Goal: Task Accomplishment & Management: Manage account settings

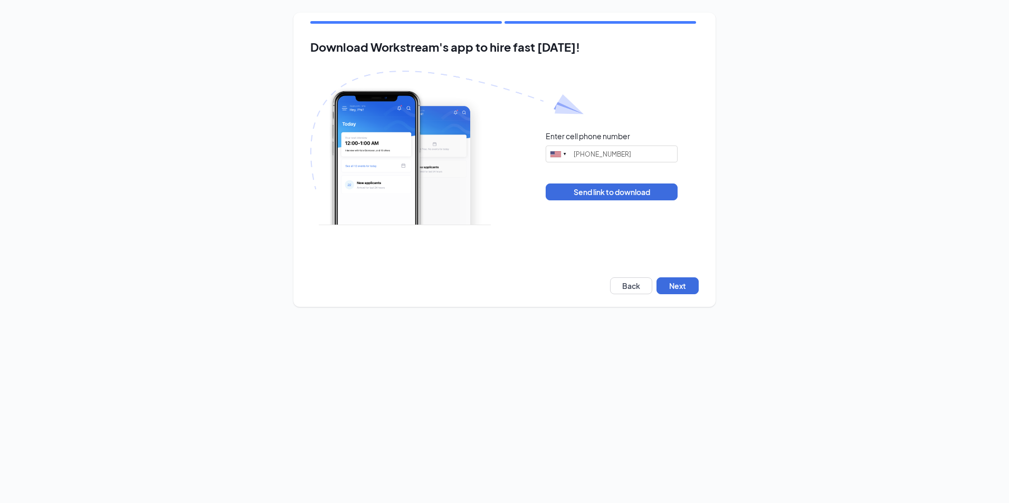
type input "[PHONE_NUMBER]"
click at [638, 290] on button "Back" at bounding box center [631, 285] width 42 height 17
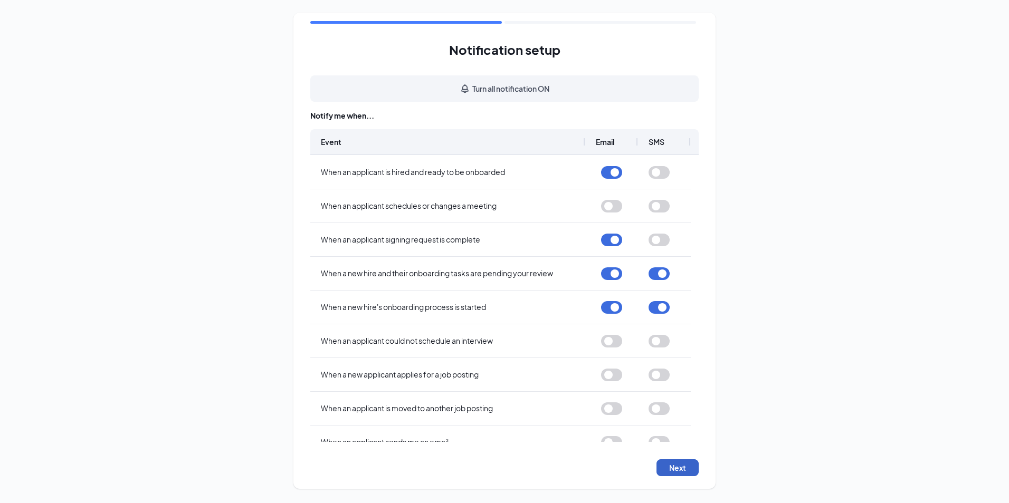
click at [678, 471] on button "Next" at bounding box center [677, 467] width 42 height 17
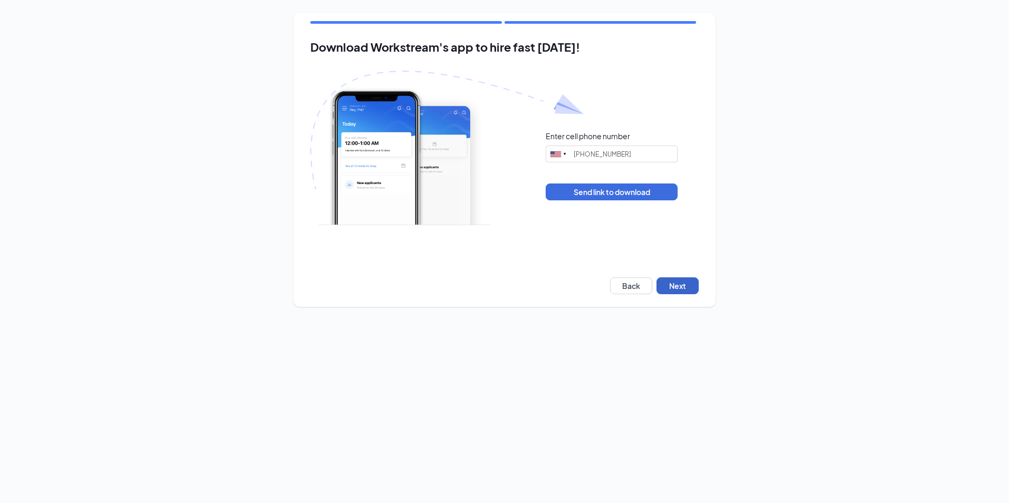
click at [678, 286] on button "Next" at bounding box center [677, 285] width 42 height 17
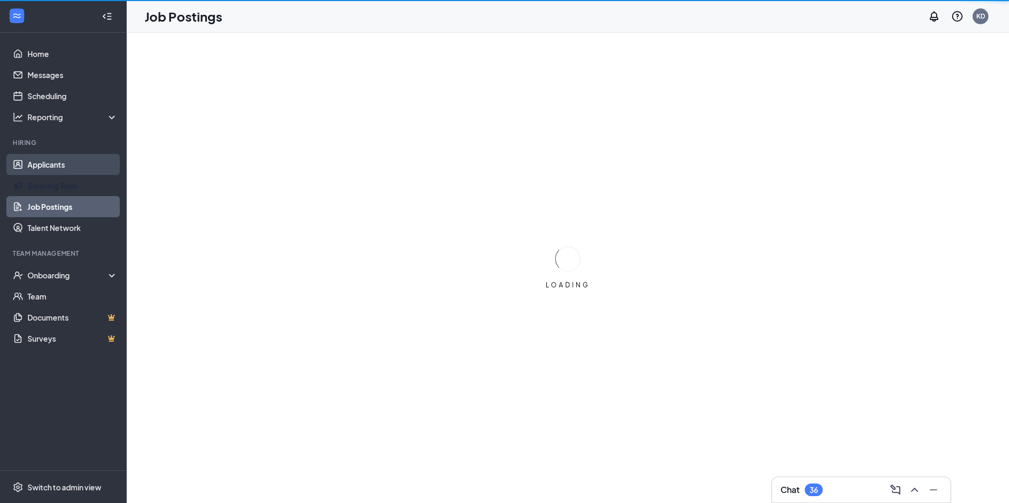
click at [57, 168] on link "Applicants" at bounding box center [72, 164] width 90 height 21
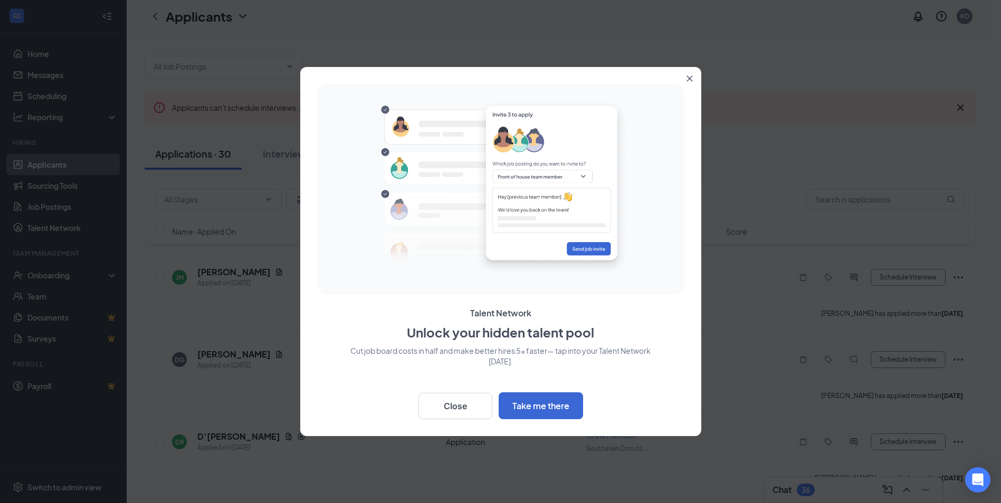
click at [689, 76] on icon "Close" at bounding box center [689, 78] width 6 height 6
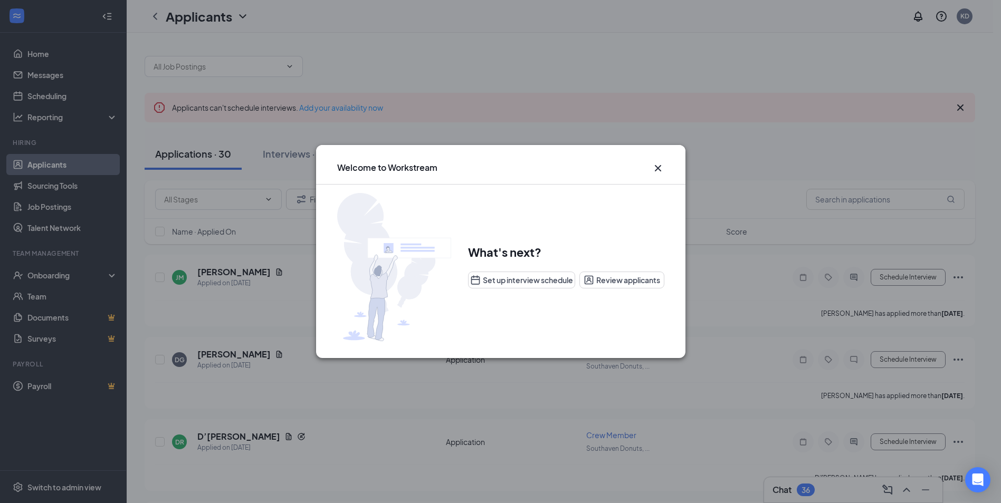
click at [654, 170] on icon "Cross" at bounding box center [657, 168] width 13 height 13
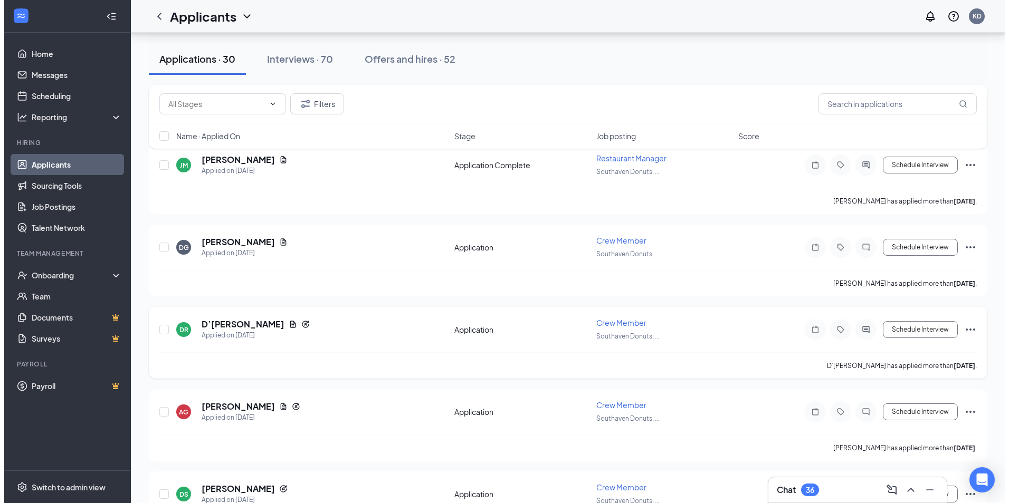
scroll to position [106, 0]
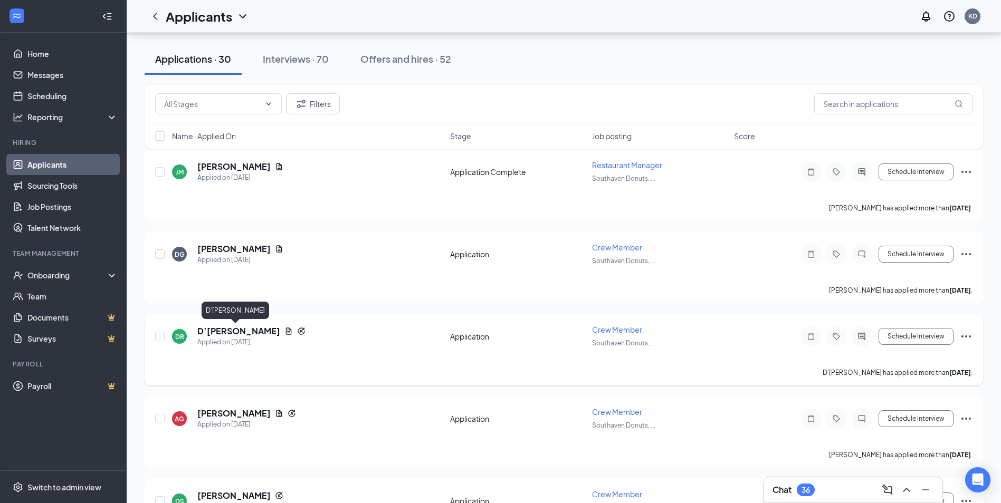
click at [225, 333] on h5 "D’[PERSON_NAME]" at bounding box center [238, 331] width 83 height 12
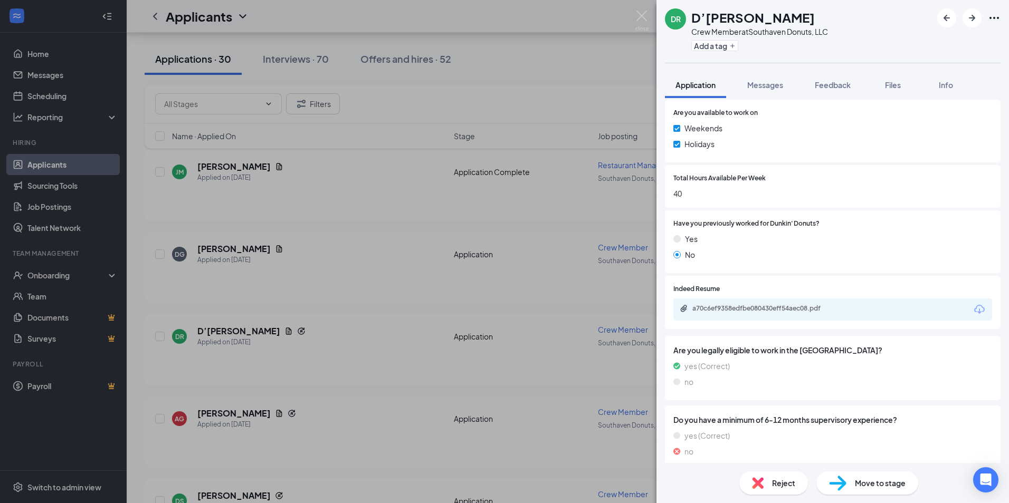
scroll to position [612, 0]
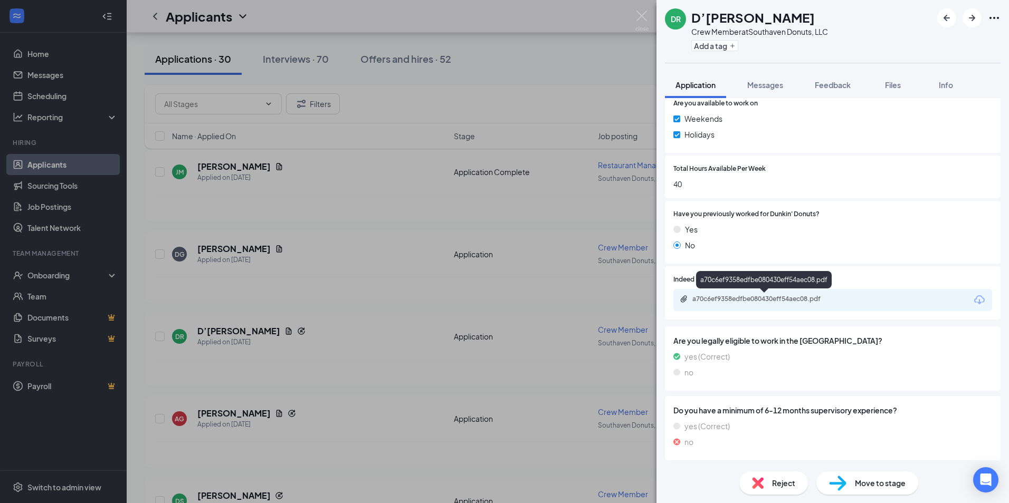
click at [794, 304] on div "a70c6ef9358edfbe080430eff54aec08.pdf" at bounding box center [764, 300] width 171 height 10
click at [639, 23] on img at bounding box center [641, 21] width 13 height 21
click at [644, 11] on div "Applicants KD" at bounding box center [568, 16] width 882 height 33
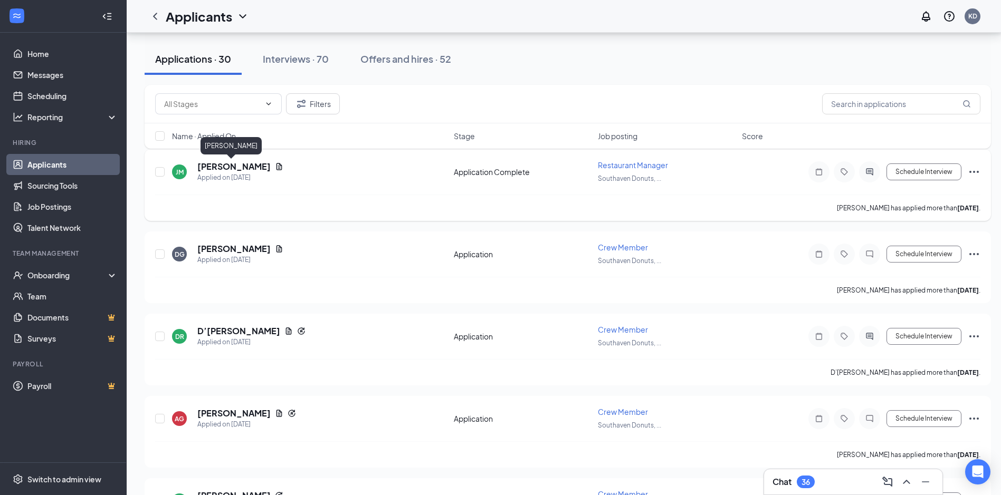
click at [209, 167] on h5 "[PERSON_NAME]" at bounding box center [233, 167] width 73 height 12
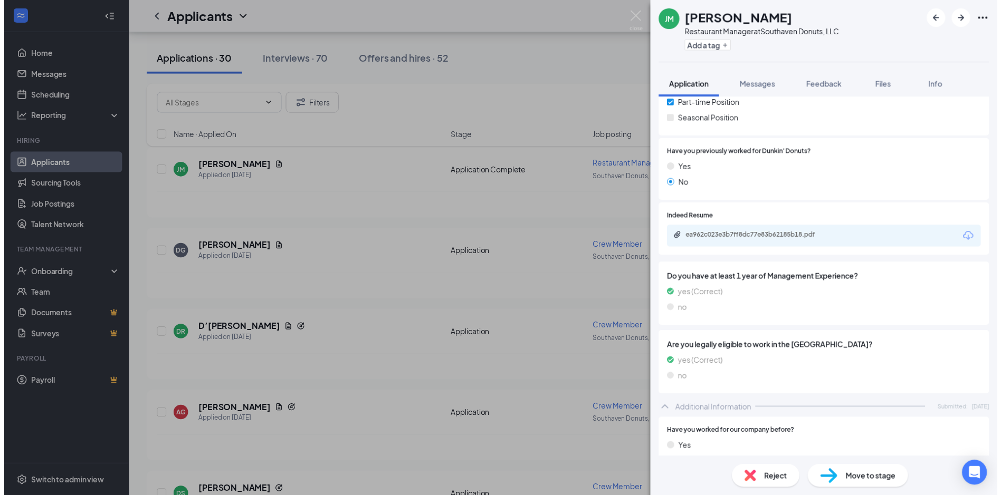
scroll to position [158, 0]
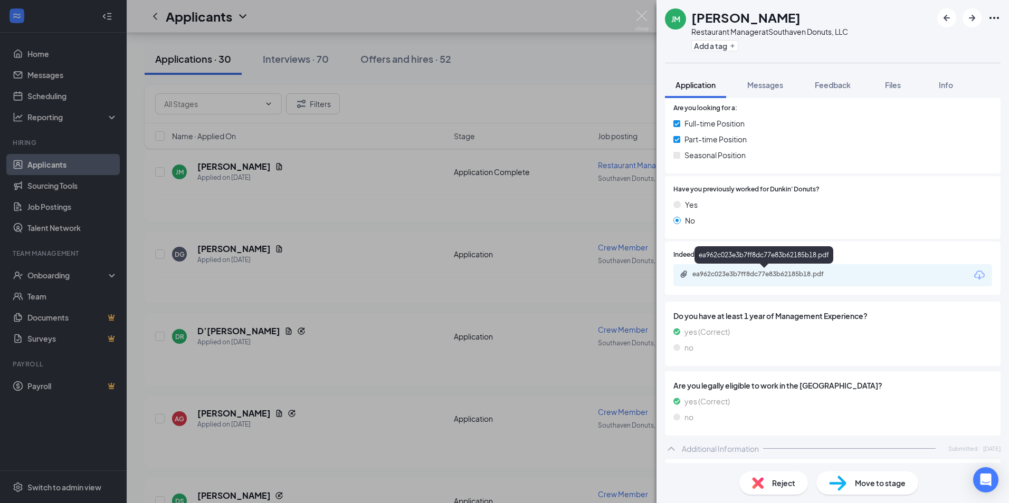
click at [749, 275] on div "ea962c023e3b7ff8dc77e83b62185b18.pdf" at bounding box center [766, 274] width 148 height 8
click at [643, 18] on img at bounding box center [641, 21] width 13 height 21
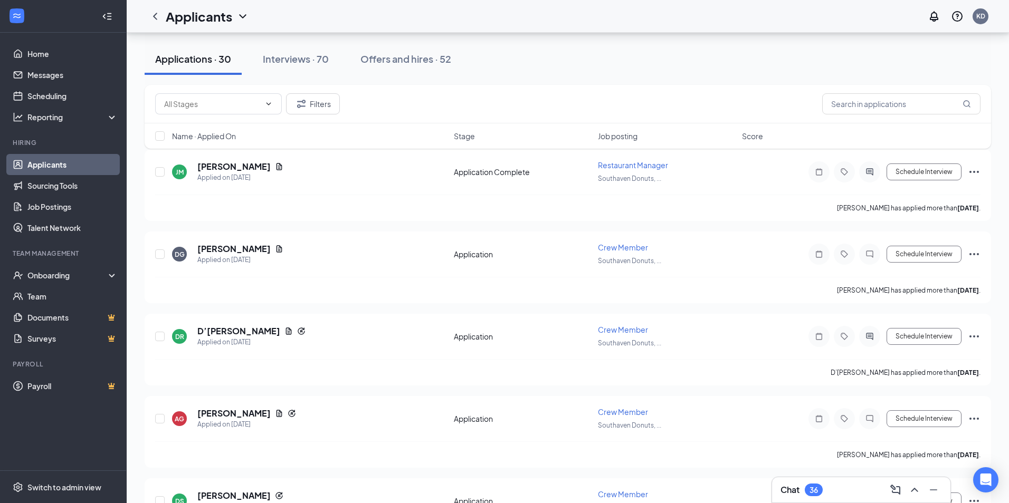
click at [643, 25] on div "Applicants KD" at bounding box center [568, 16] width 882 height 33
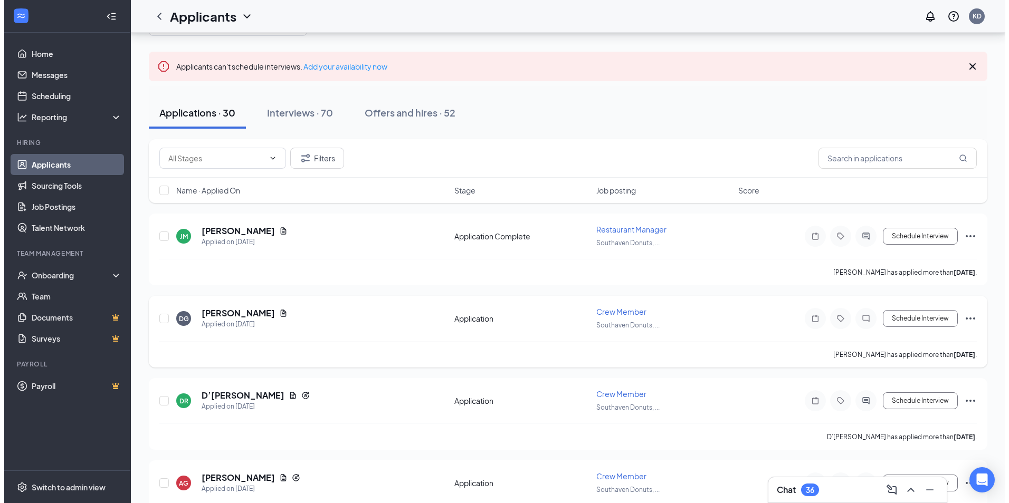
scroll to position [106, 0]
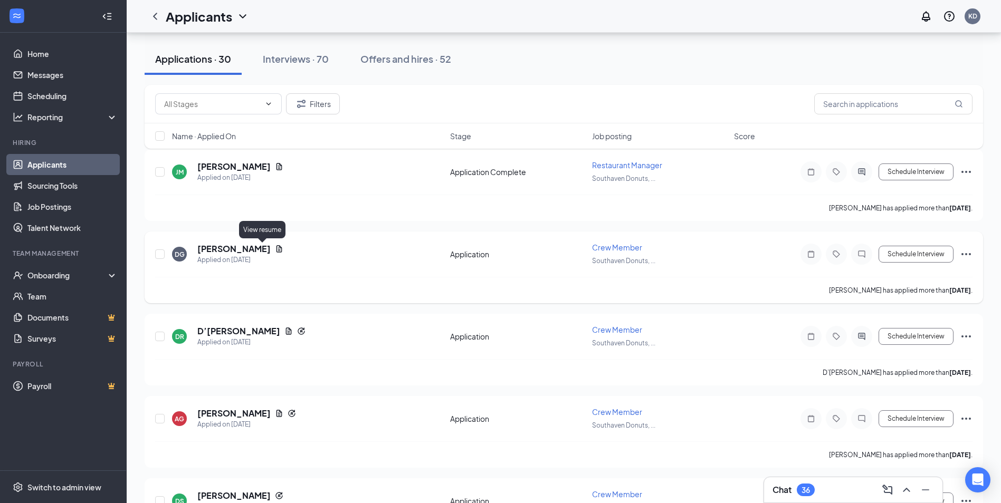
click at [276, 251] on icon "Document" at bounding box center [279, 248] width 6 height 7
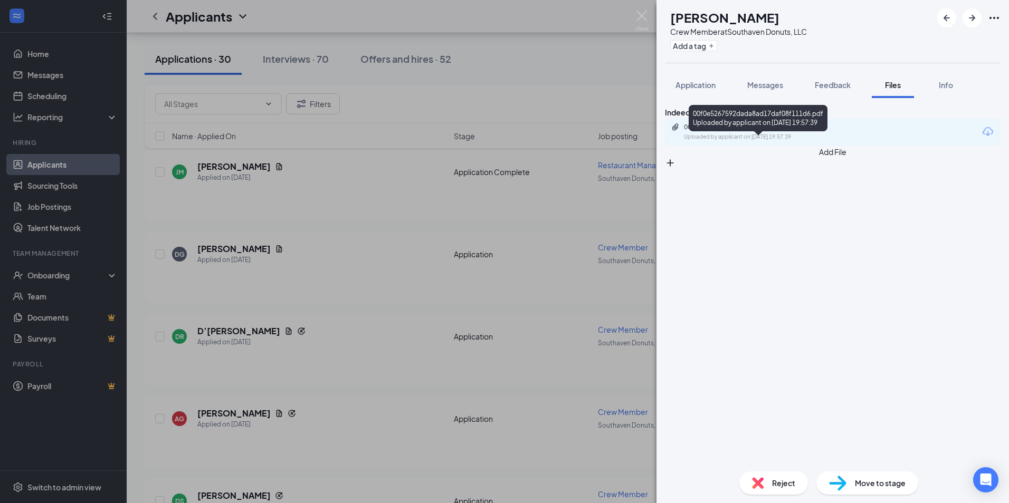
click at [792, 131] on div "00f0e5267592dada8ad17daf08f111d6.pdf" at bounding box center [758, 127] width 148 height 8
click at [648, 15] on img at bounding box center [641, 21] width 13 height 21
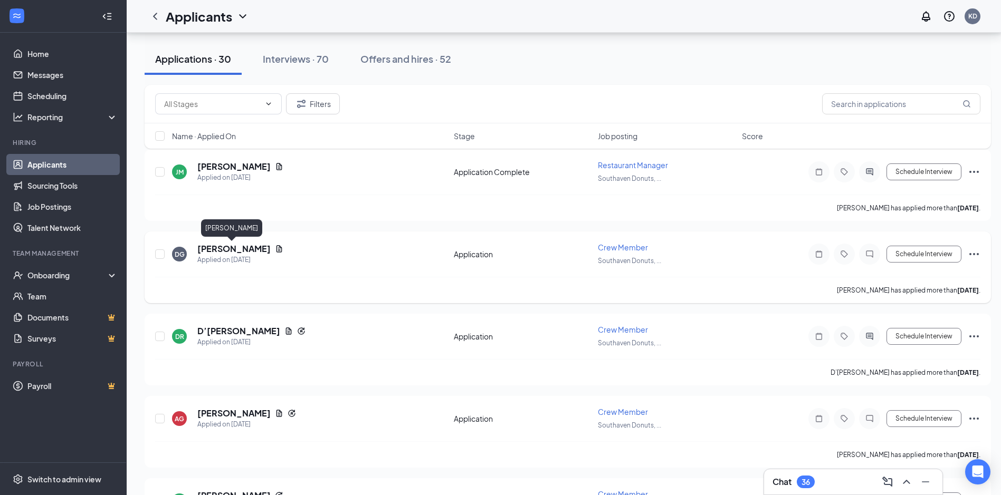
click at [215, 250] on h5 "[PERSON_NAME]" at bounding box center [233, 249] width 73 height 12
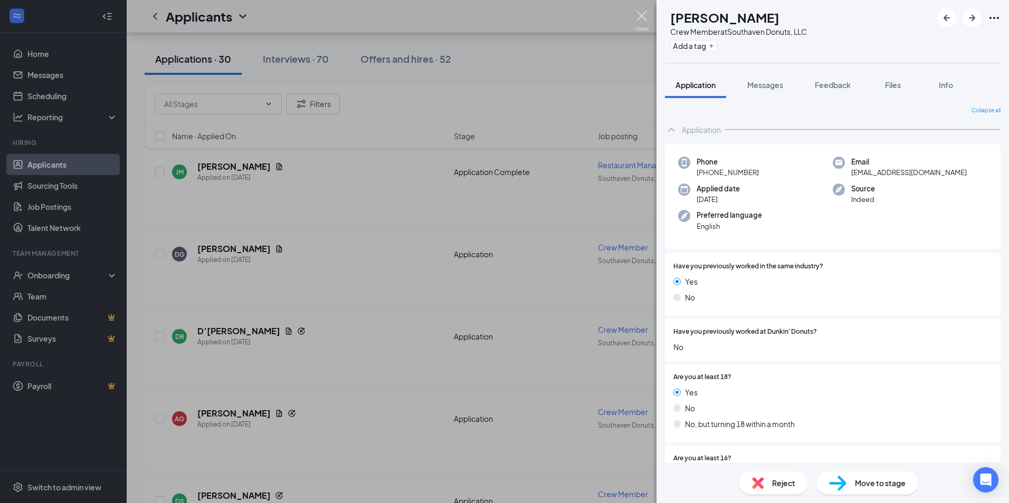
click at [639, 16] on img at bounding box center [641, 21] width 13 height 21
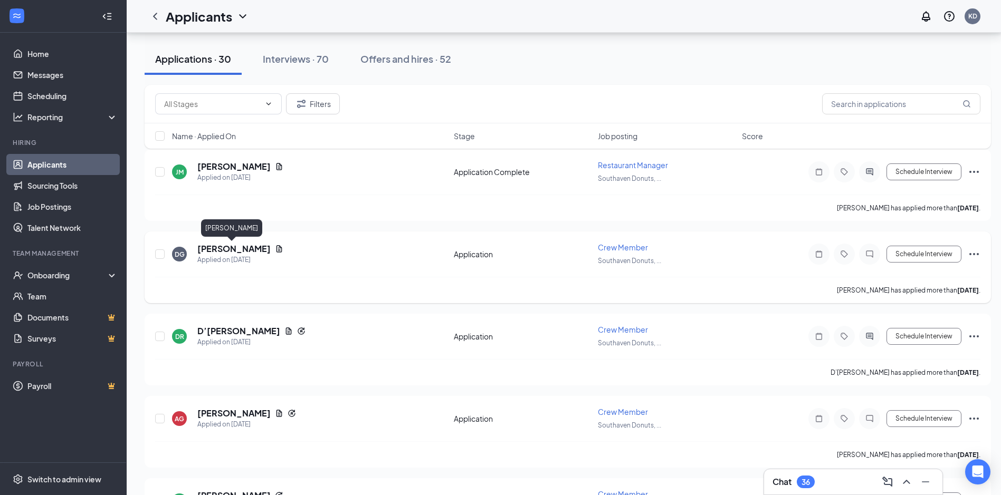
click at [235, 247] on h5 "[PERSON_NAME]" at bounding box center [233, 249] width 73 height 12
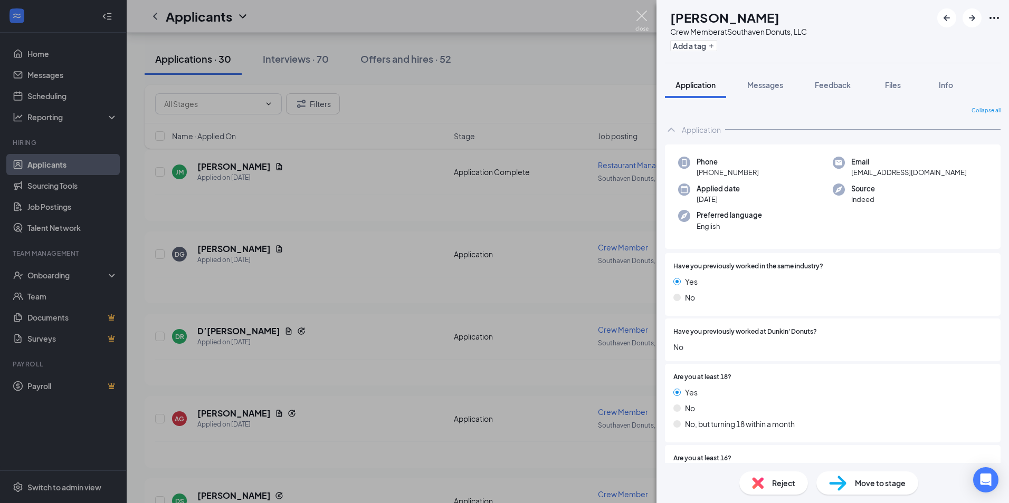
click at [639, 14] on img at bounding box center [641, 21] width 13 height 21
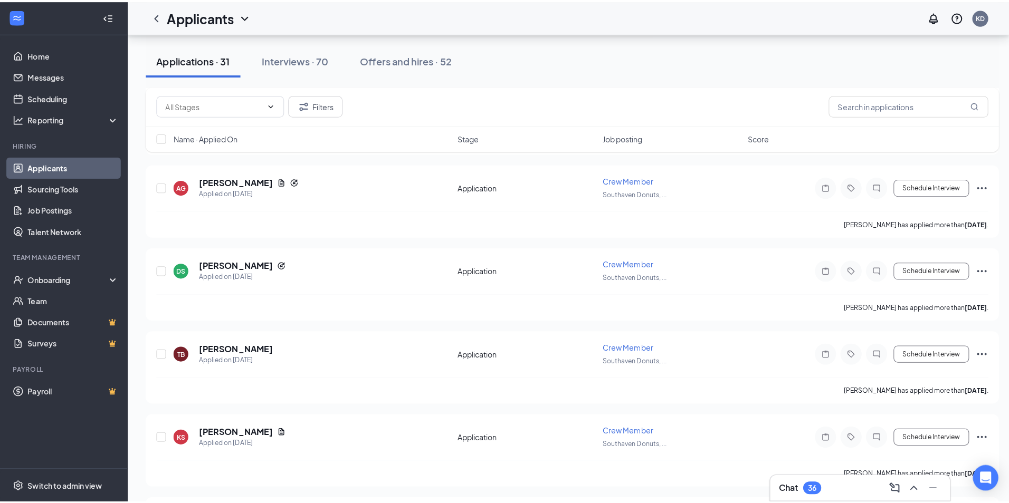
scroll to position [528, 0]
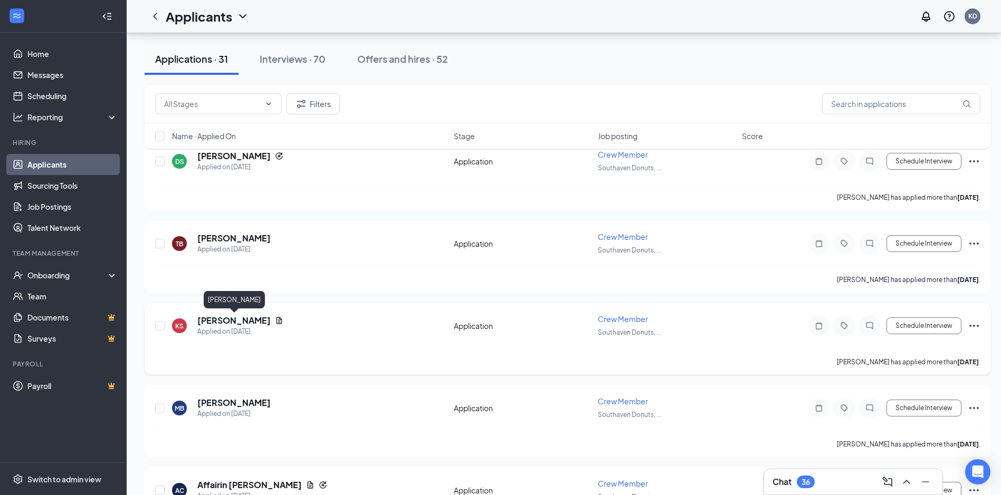
click at [225, 324] on h5 "[PERSON_NAME]" at bounding box center [233, 321] width 73 height 12
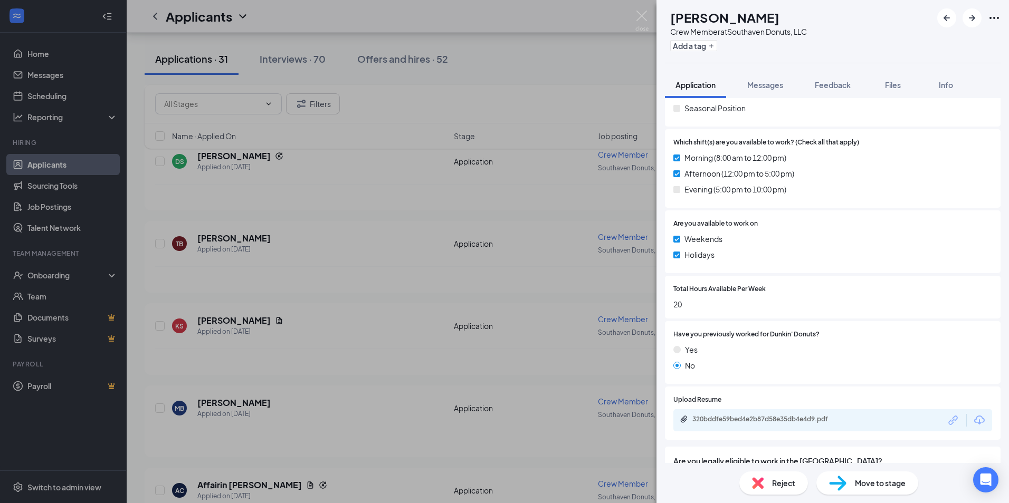
scroll to position [475, 0]
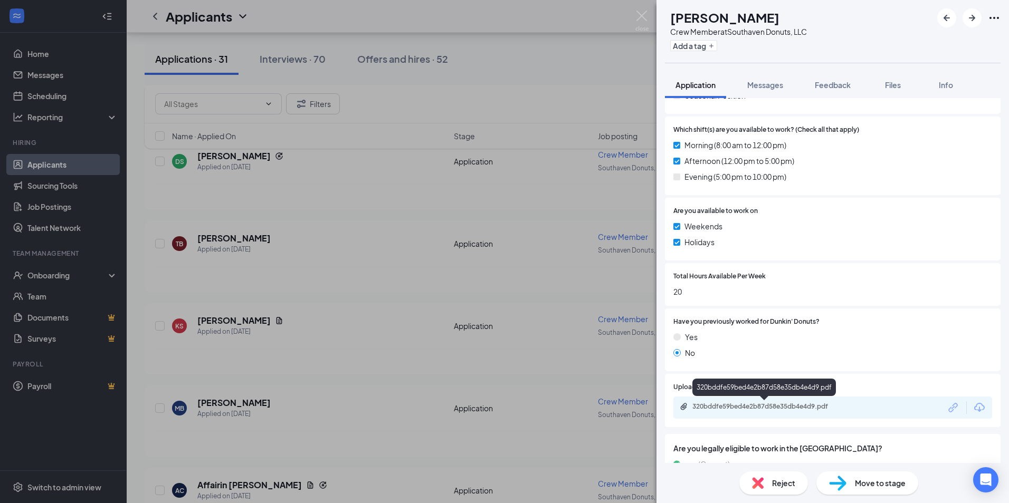
click at [731, 406] on div "320bddfe59bed4e2b87d58e35db4e4d9.pdf" at bounding box center [766, 406] width 148 height 8
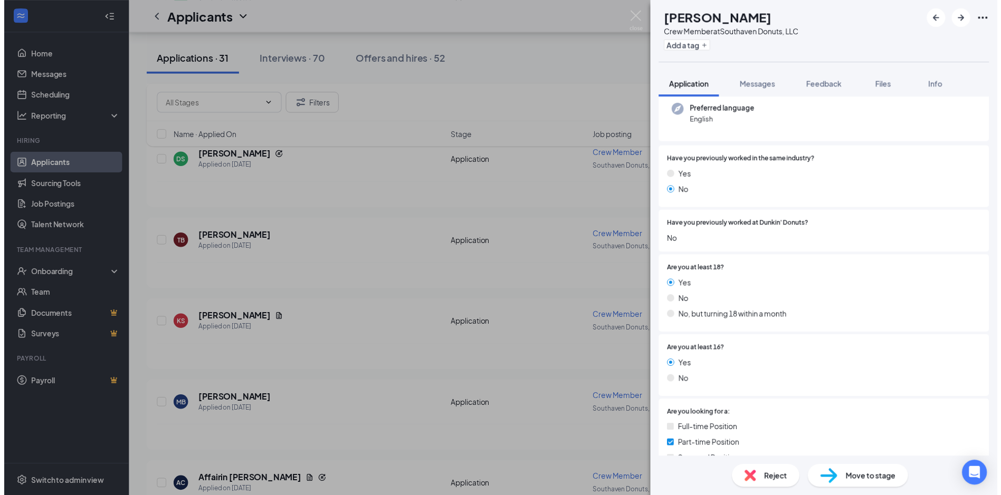
scroll to position [0, 0]
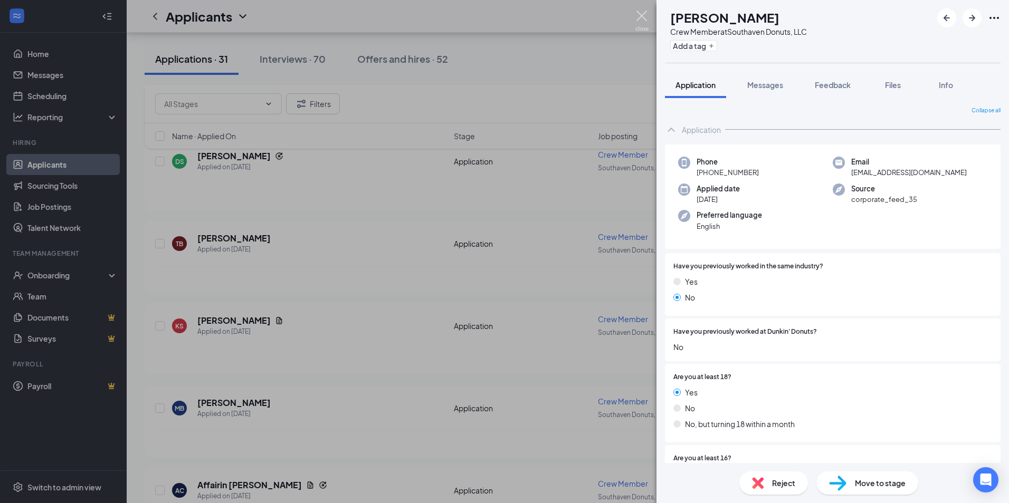
click at [639, 15] on img at bounding box center [641, 21] width 13 height 21
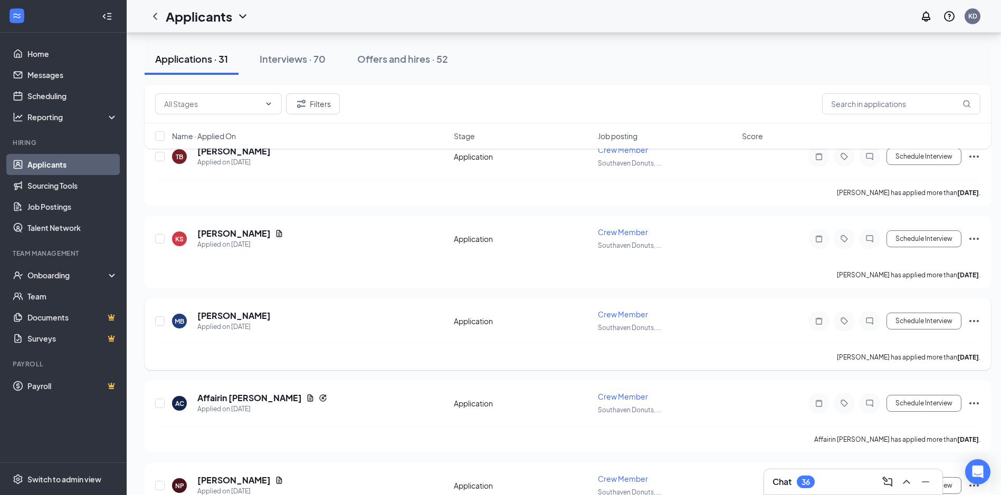
scroll to position [633, 0]
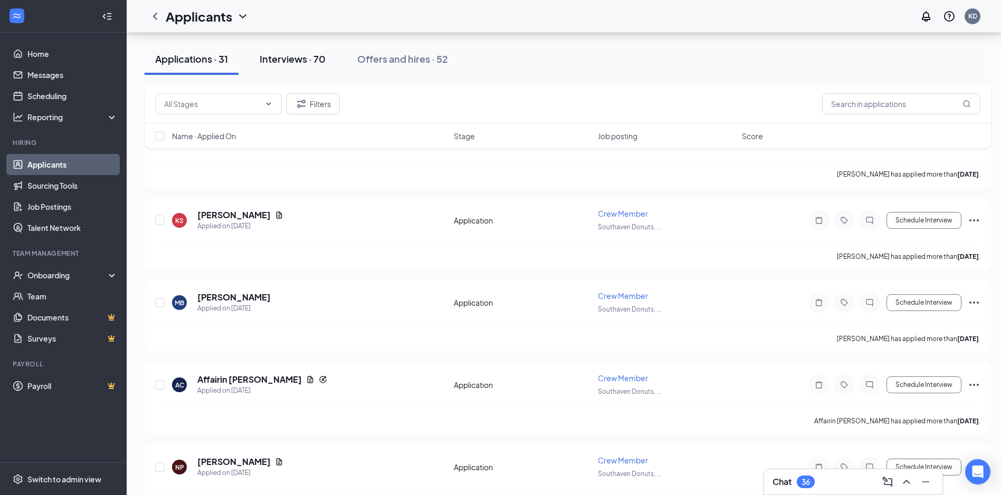
click at [303, 57] on div "Interviews · 70" at bounding box center [293, 58] width 66 height 13
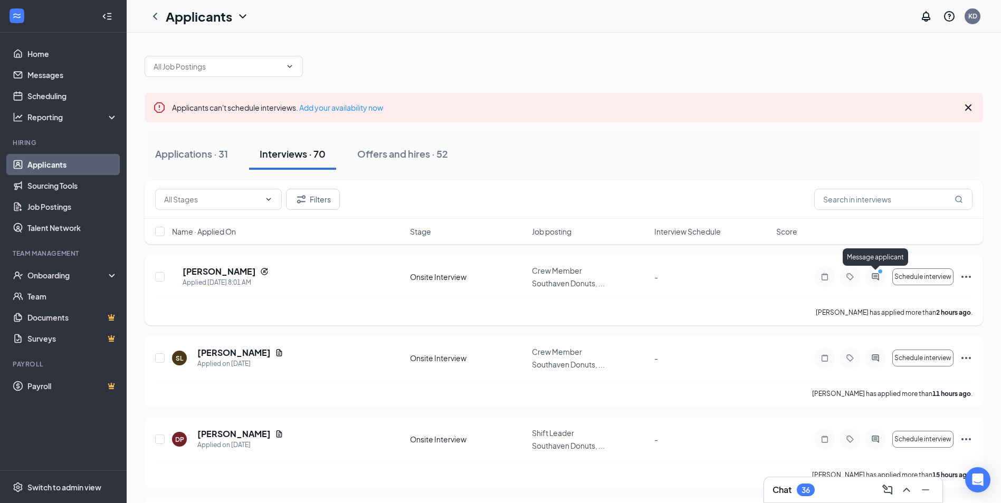
click at [875, 277] on icon "ActiveChat" at bounding box center [875, 277] width 13 height 8
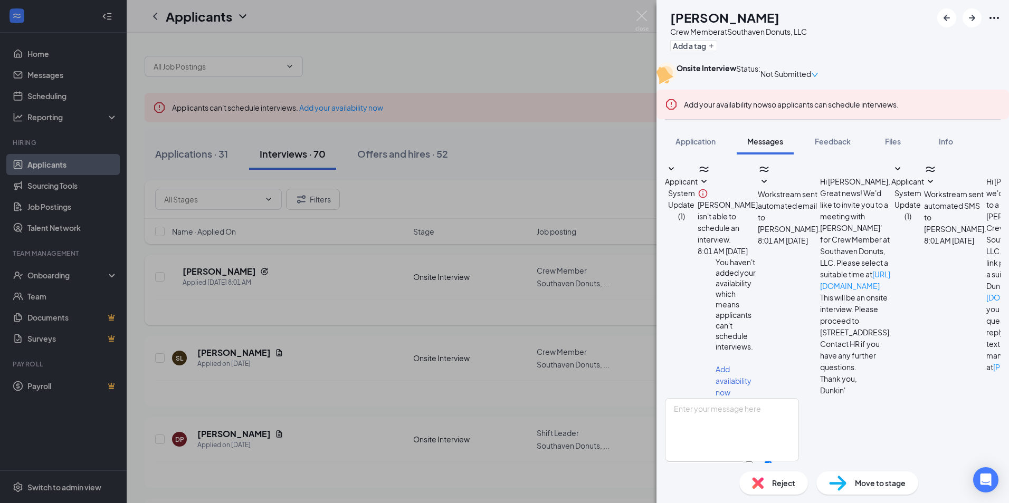
scroll to position [190, 0]
click at [720, 398] on textarea at bounding box center [732, 429] width 134 height 63
type textarea "yes"
click at [799, 462] on button "Send" at bounding box center [789, 480] width 18 height 36
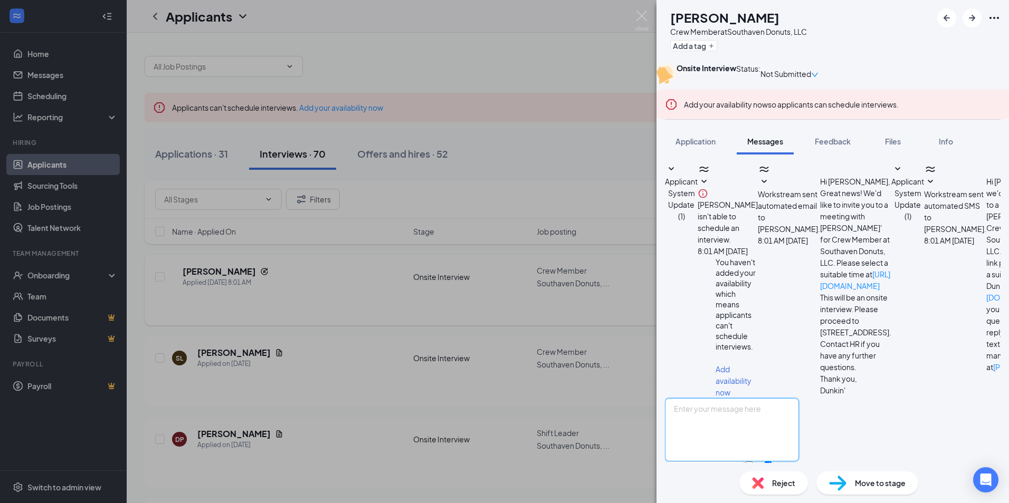
click at [771, 398] on textarea at bounding box center [732, 429] width 134 height 63
type textarea "can you come [DATE] or [DATE]"
click at [799, 462] on button "Send" at bounding box center [789, 480] width 18 height 36
click at [638, 17] on img at bounding box center [641, 21] width 13 height 21
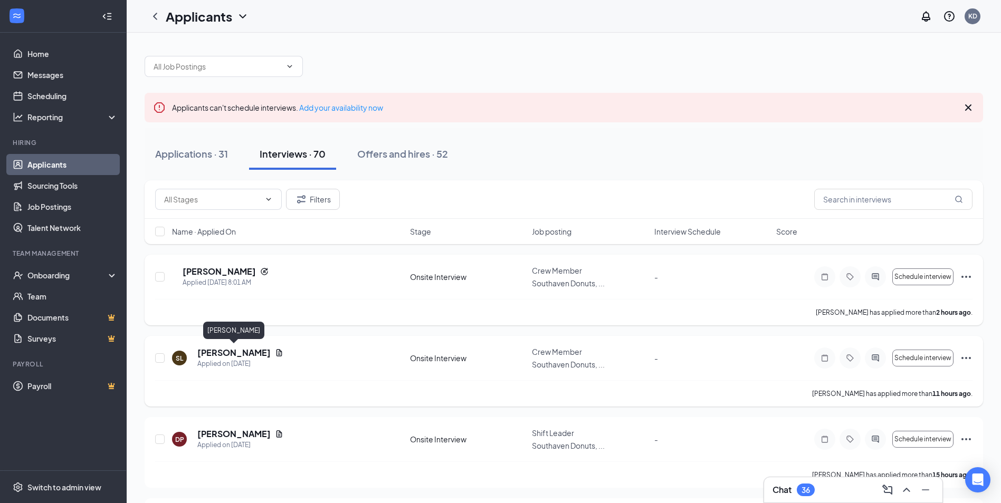
click at [242, 352] on h5 "[PERSON_NAME]" at bounding box center [233, 353] width 73 height 12
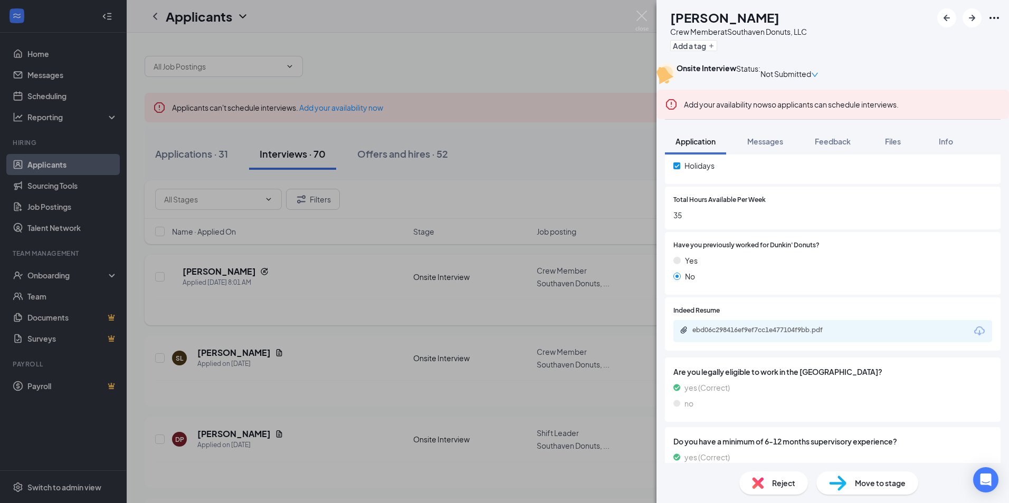
scroll to position [633, 0]
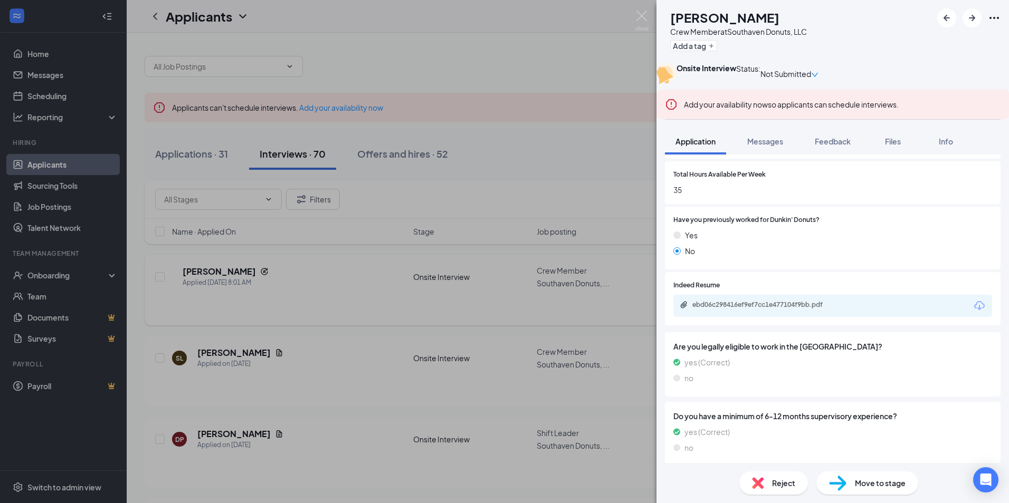
click at [736, 309] on div "ebd06c298416ef9ef7cc1e477104f9bb.pdf" at bounding box center [766, 305] width 148 height 8
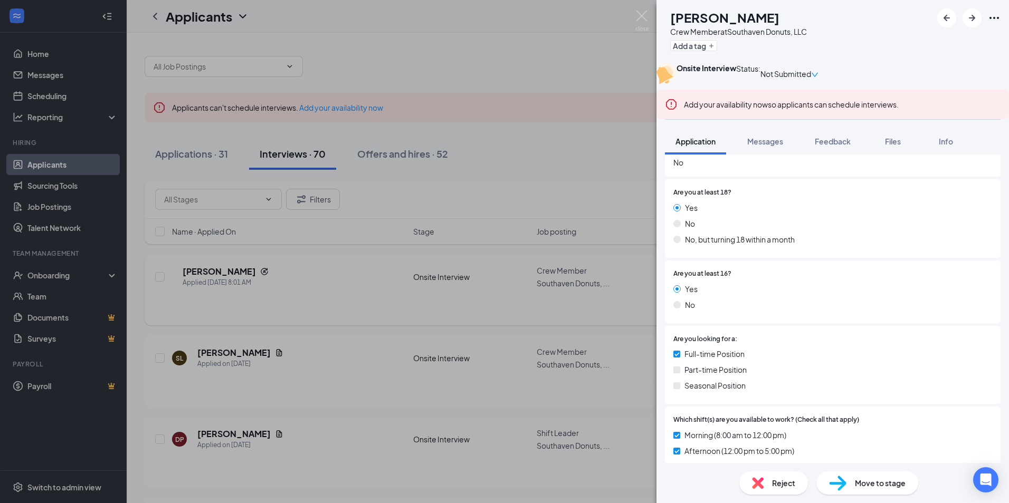
scroll to position [106, 0]
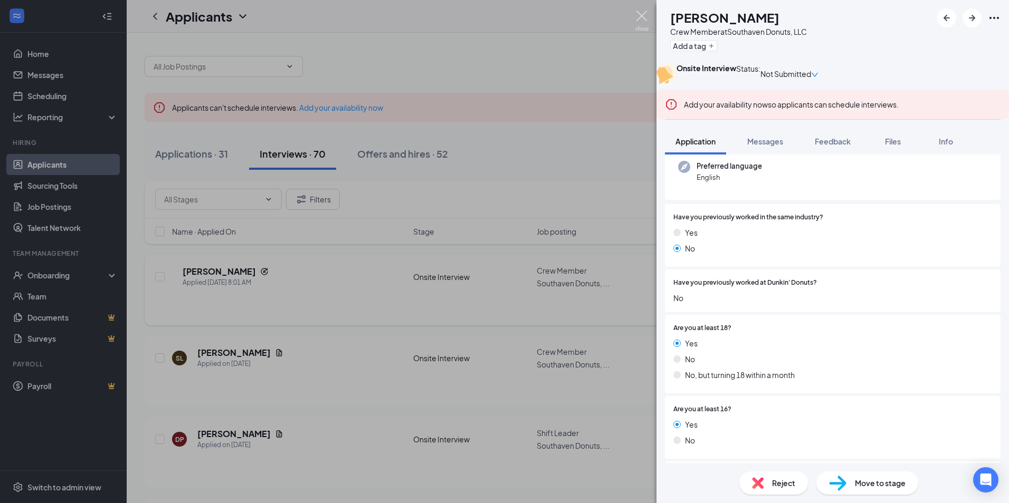
click at [640, 19] on img at bounding box center [641, 21] width 13 height 21
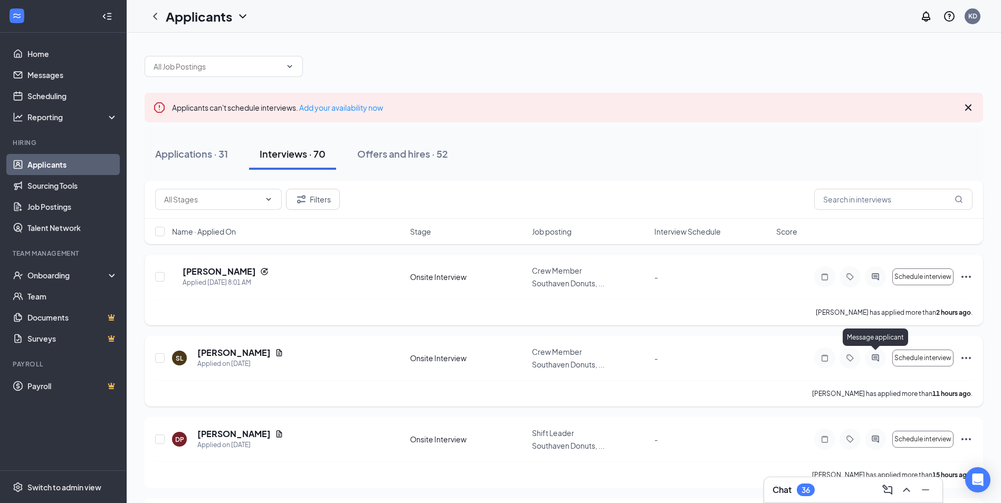
click at [878, 359] on icon "ActiveChat" at bounding box center [874, 357] width 7 height 7
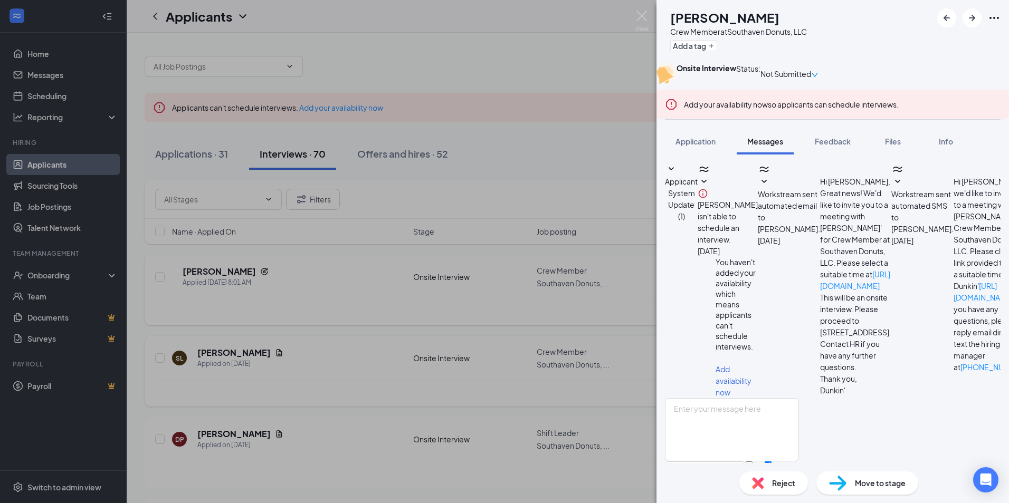
scroll to position [98, 0]
click at [641, 11] on img at bounding box center [641, 21] width 13 height 21
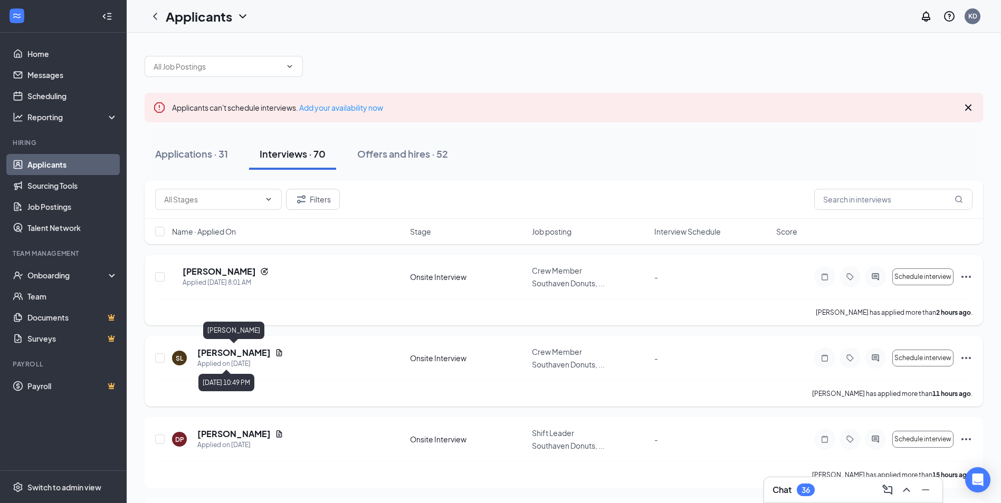
click at [245, 354] on h5 "[PERSON_NAME]" at bounding box center [233, 353] width 73 height 12
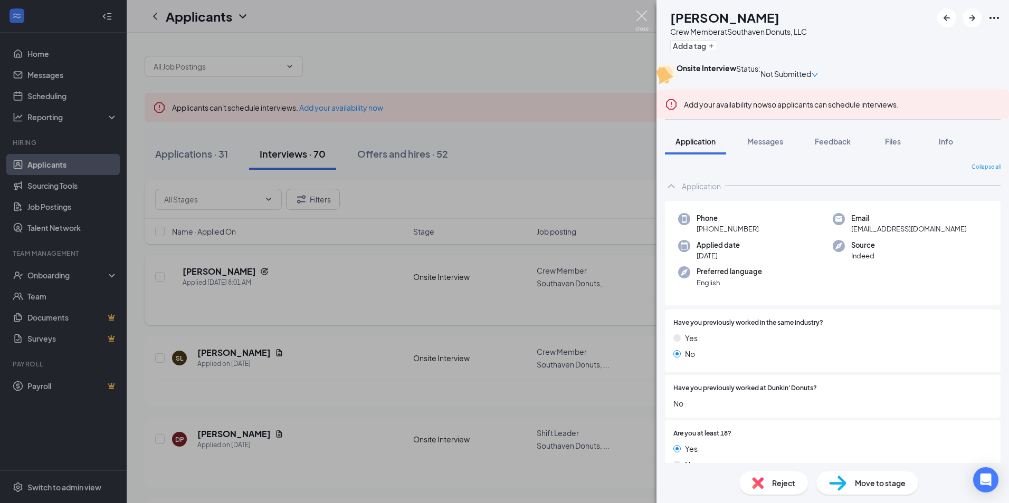
click at [644, 18] on img at bounding box center [641, 21] width 13 height 21
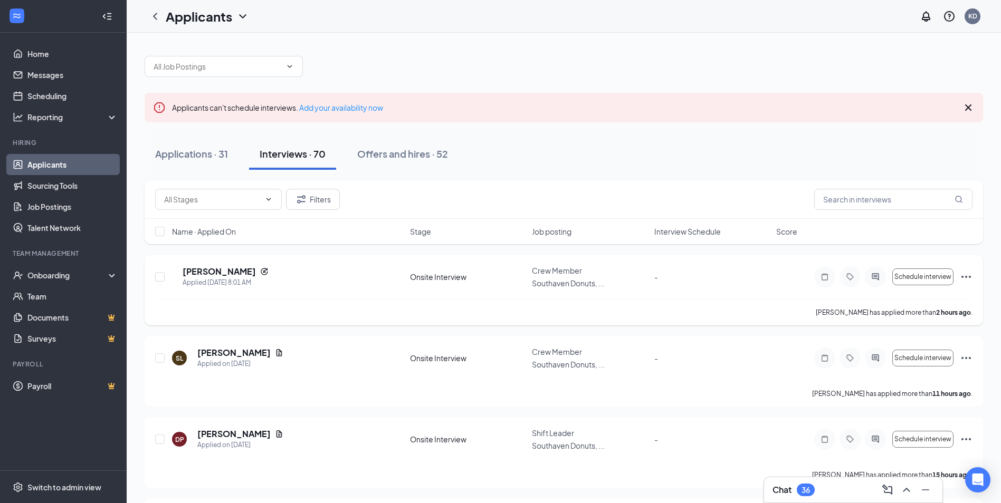
click at [804, 491] on div "36" at bounding box center [805, 490] width 8 height 9
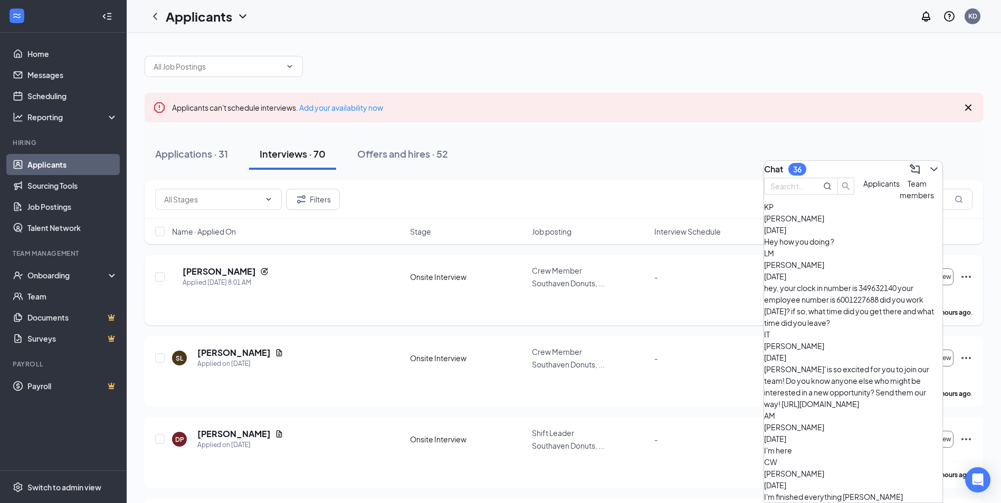
click at [876, 363] on div "[PERSON_NAME]' is so excited for you to join our team! Do you know anyone else …" at bounding box center [853, 386] width 178 height 46
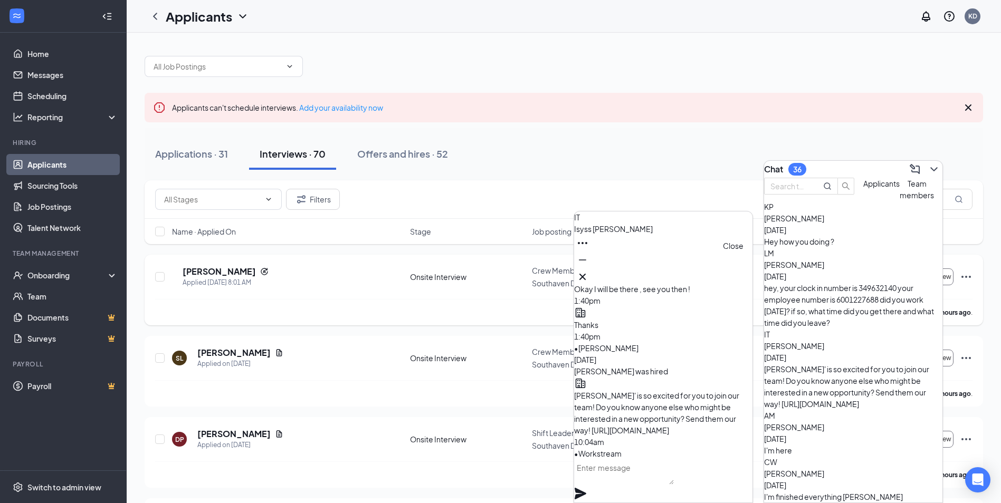
click at [586, 274] on icon "Cross" at bounding box center [582, 277] width 6 height 6
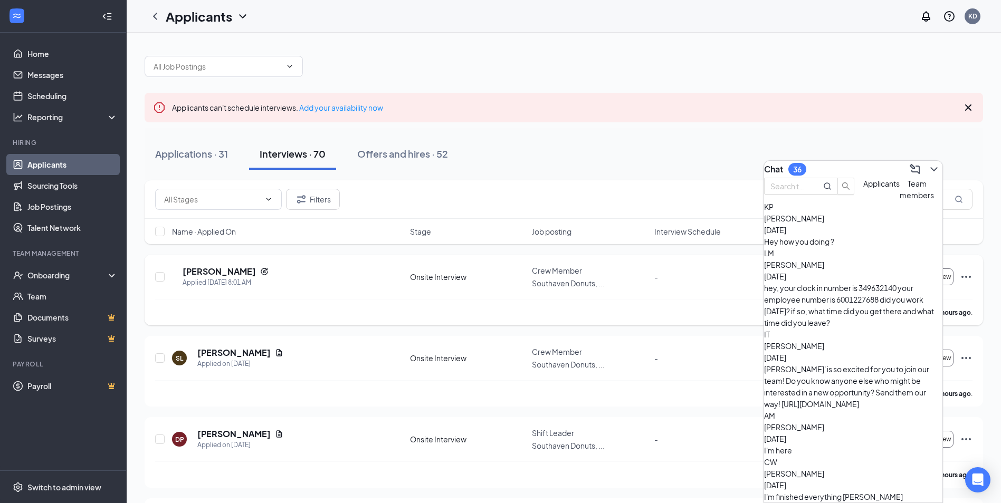
scroll to position [106, 0]
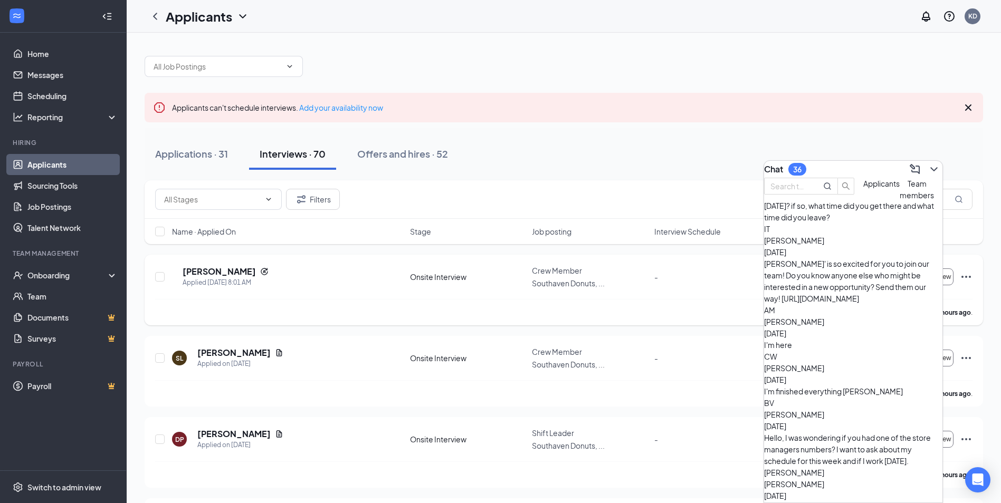
click at [857, 432] on div "Hello, I was wondering if you had one of the store managers numbers? I want to …" at bounding box center [853, 449] width 178 height 35
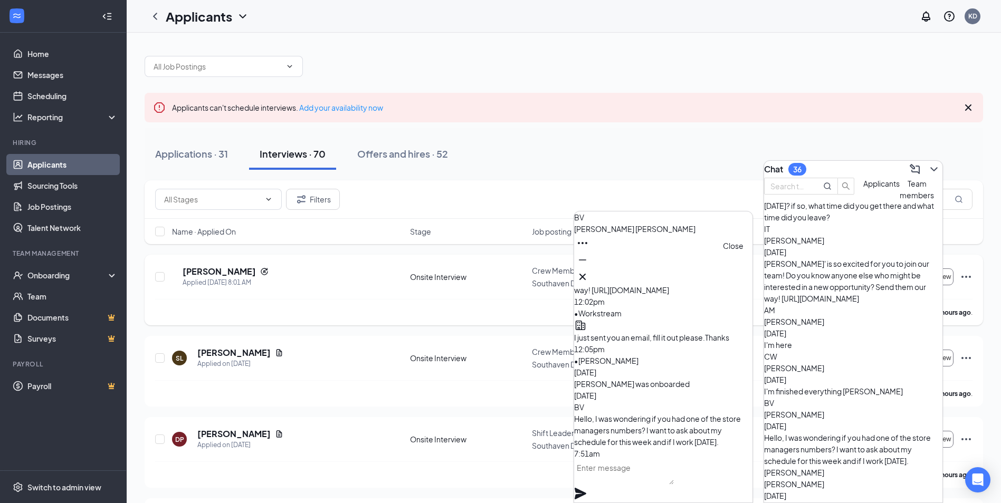
click at [589, 276] on icon "Cross" at bounding box center [582, 277] width 13 height 13
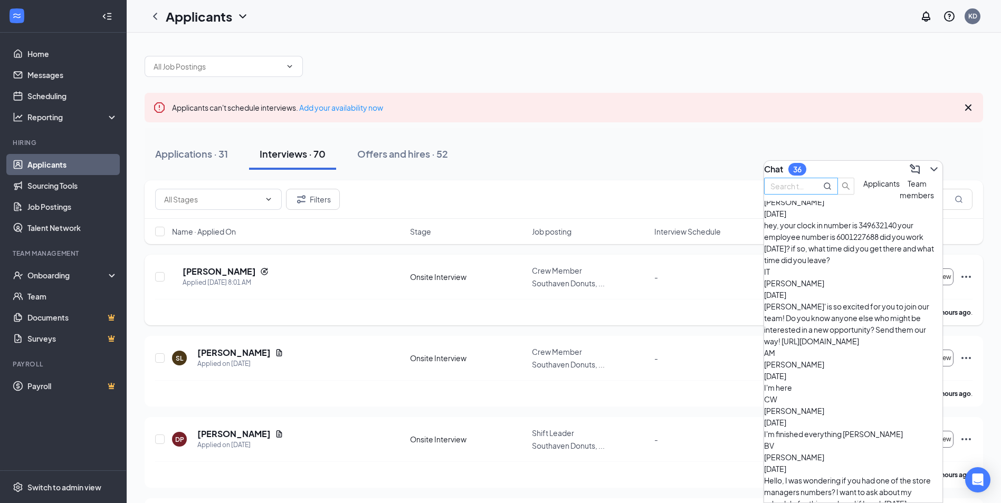
scroll to position [0, 0]
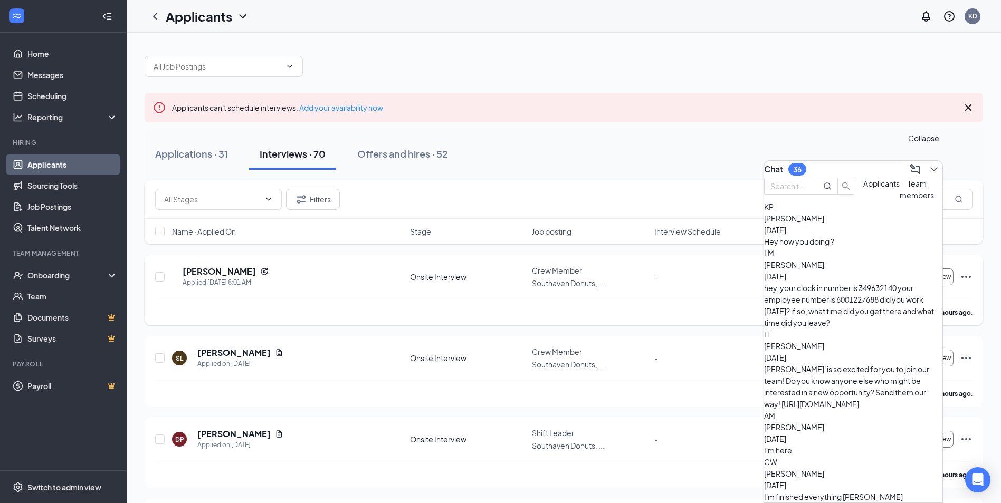
click at [927, 163] on icon "ChevronDown" at bounding box center [933, 169] width 13 height 13
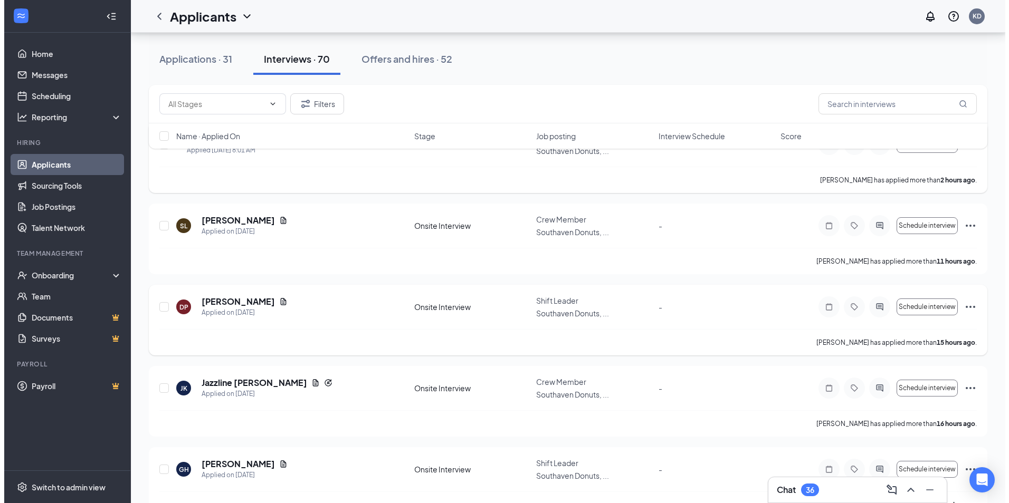
scroll to position [158, 0]
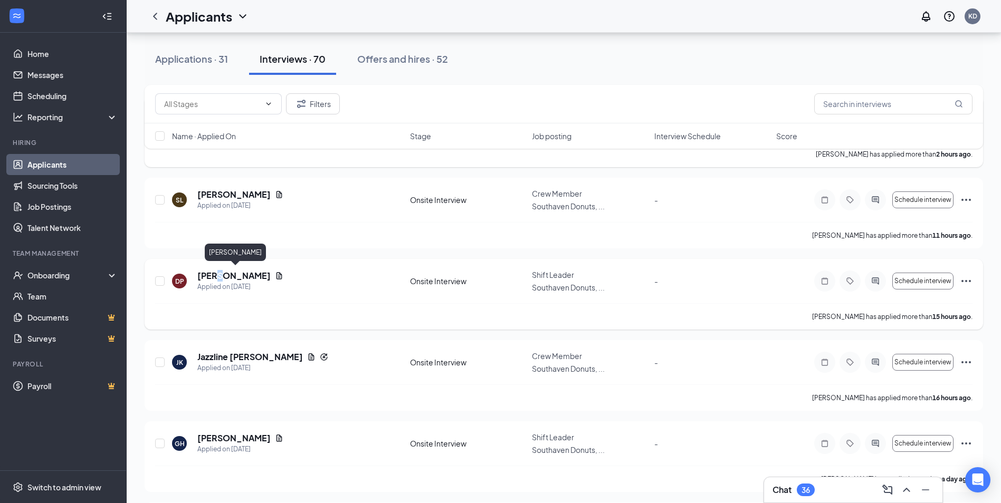
click at [222, 274] on h5 "[PERSON_NAME]" at bounding box center [233, 276] width 73 height 12
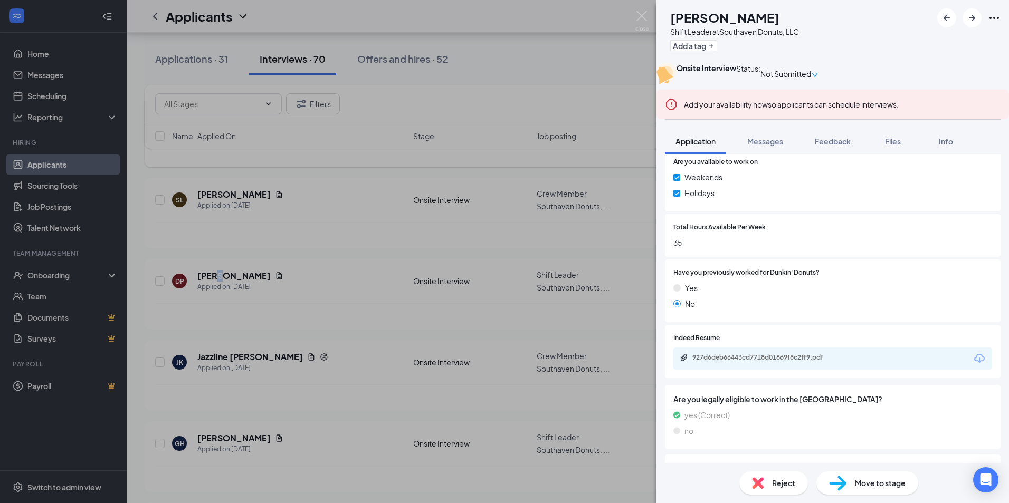
scroll to position [662, 0]
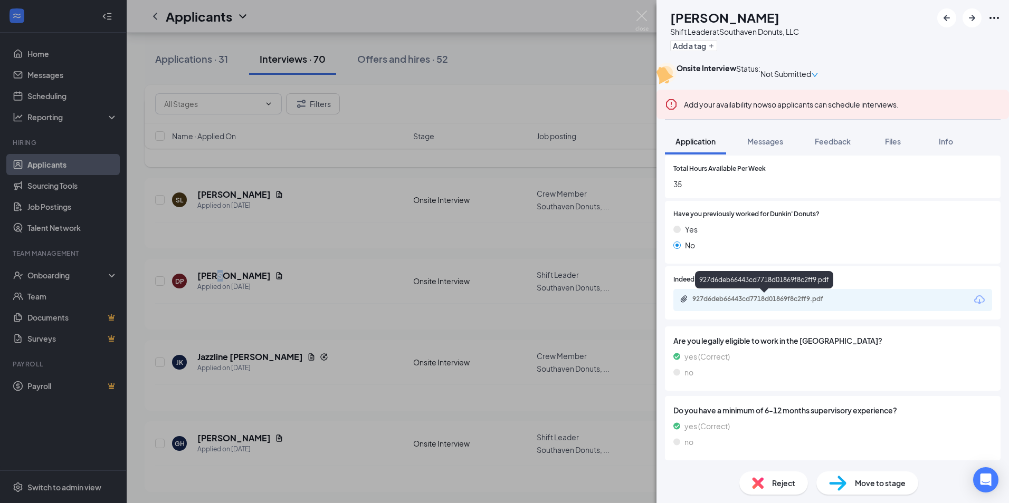
click at [711, 301] on div "927d6deb66443cd7718d01869f8c2ff9.pdf" at bounding box center [766, 299] width 148 height 8
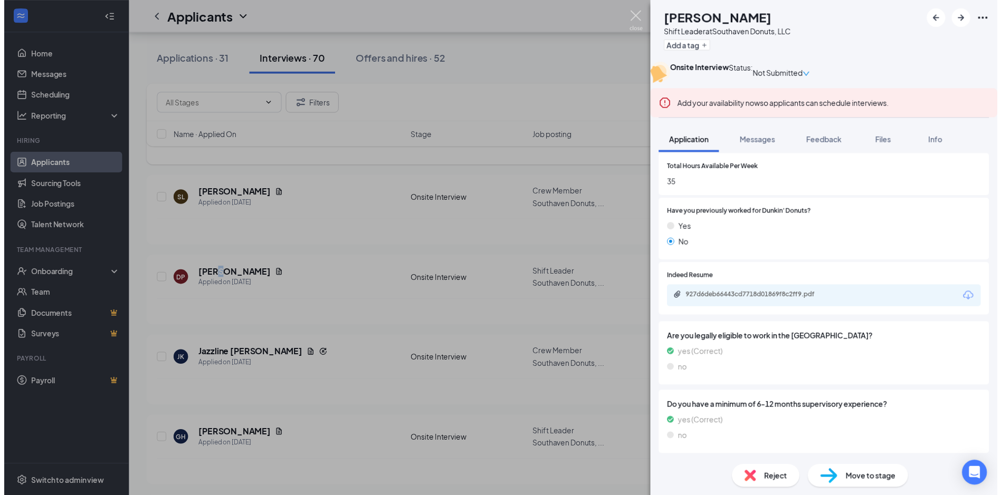
scroll to position [658, 0]
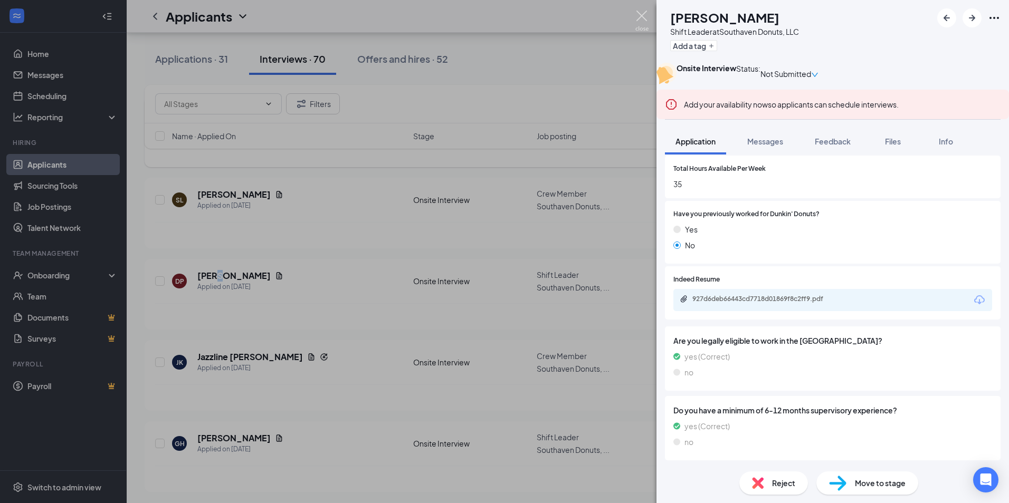
click at [639, 11] on img at bounding box center [641, 21] width 13 height 21
click at [640, 28] on div "Applicants KD" at bounding box center [568, 16] width 882 height 33
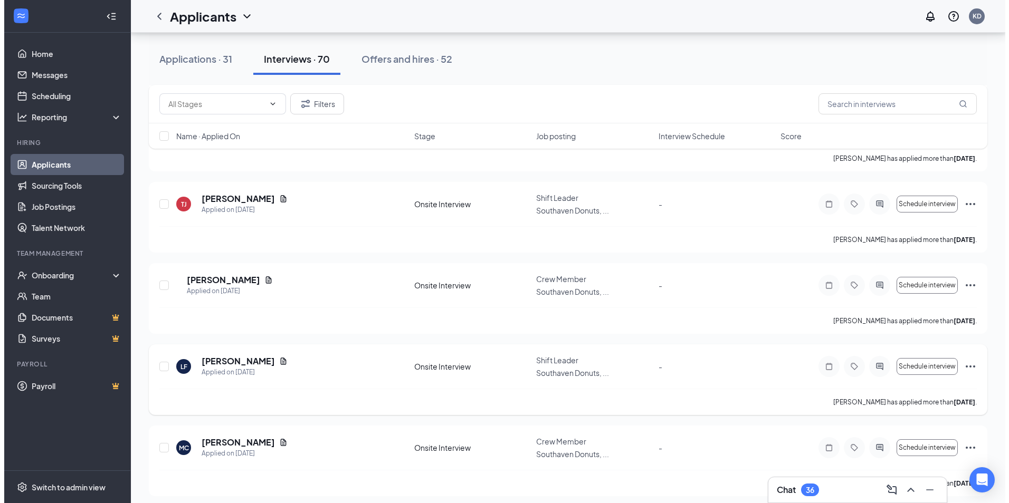
scroll to position [739, 0]
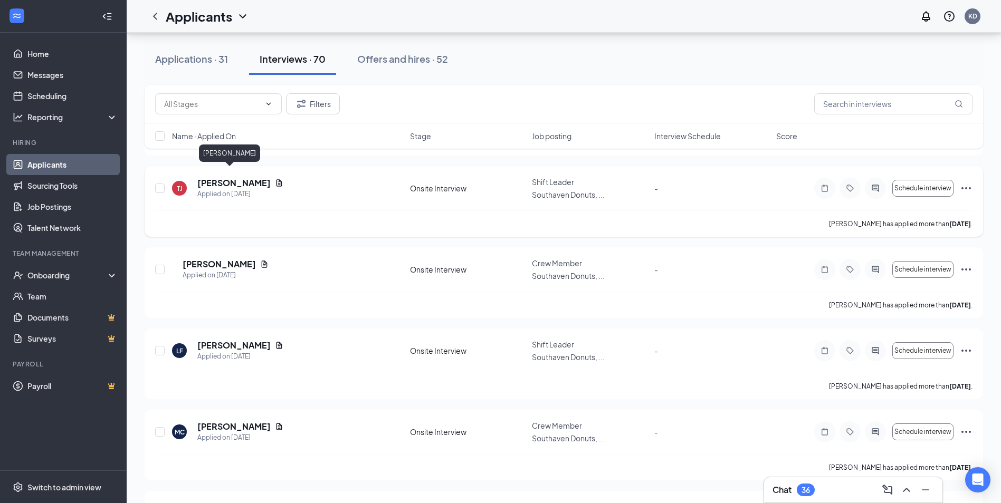
click at [228, 177] on h5 "[PERSON_NAME]" at bounding box center [233, 183] width 73 height 12
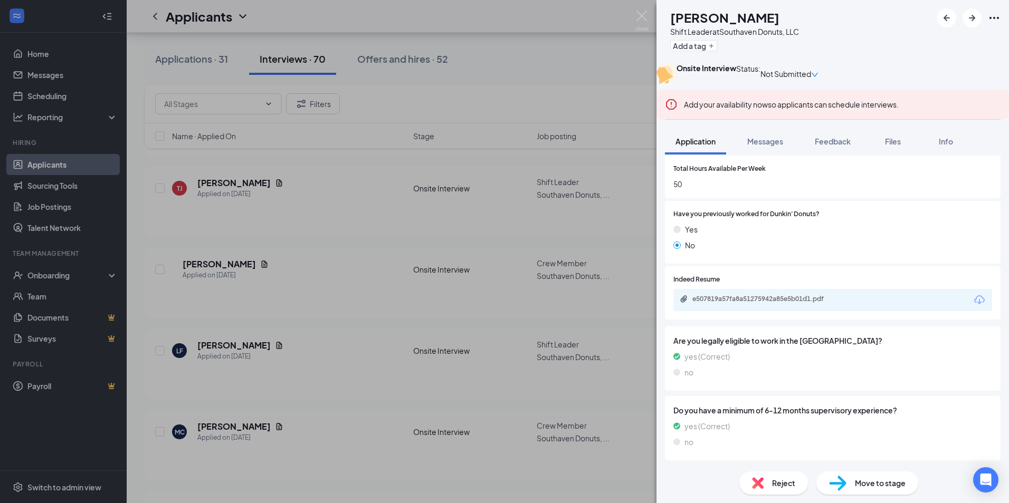
scroll to position [662, 0]
click at [765, 295] on div "e507819a57fa8a51275942a85e5b01d1.pdf" at bounding box center [766, 299] width 148 height 8
click at [642, 25] on img at bounding box center [641, 21] width 13 height 21
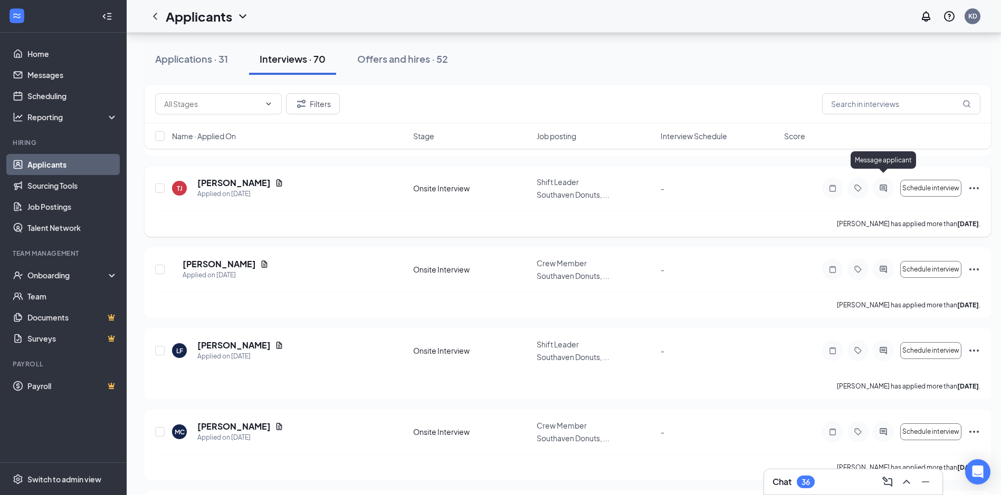
click at [880, 185] on icon "ActiveChat" at bounding box center [882, 188] width 7 height 7
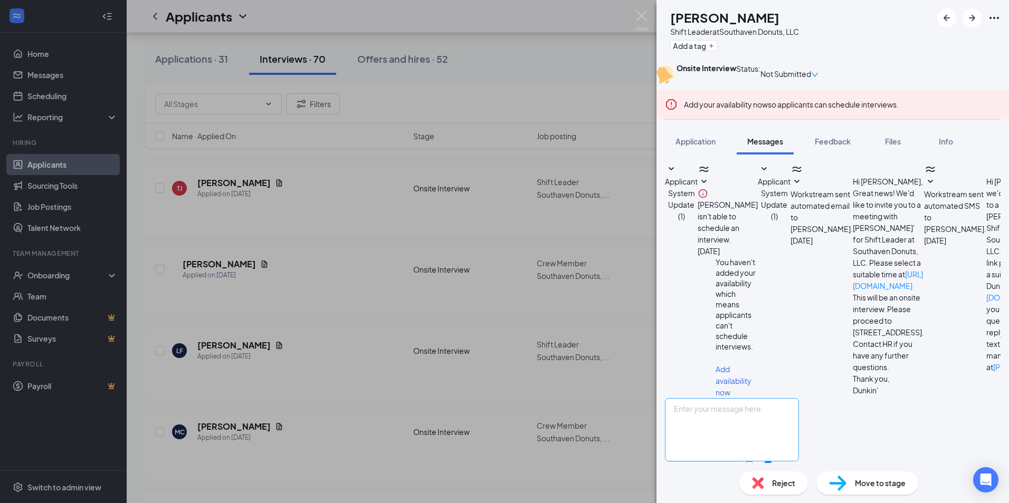
scroll to position [98, 0]
click at [640, 17] on img at bounding box center [641, 21] width 13 height 21
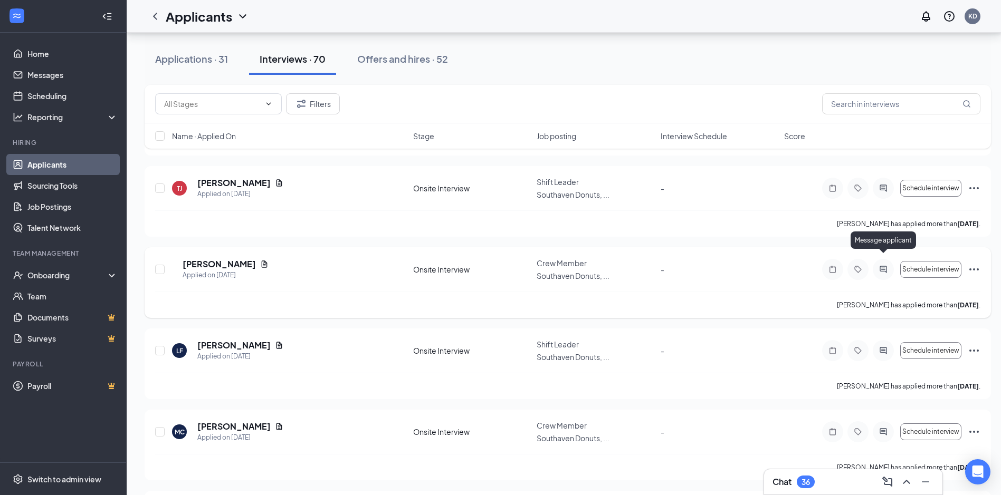
click at [884, 265] on icon "ActiveChat" at bounding box center [883, 269] width 13 height 8
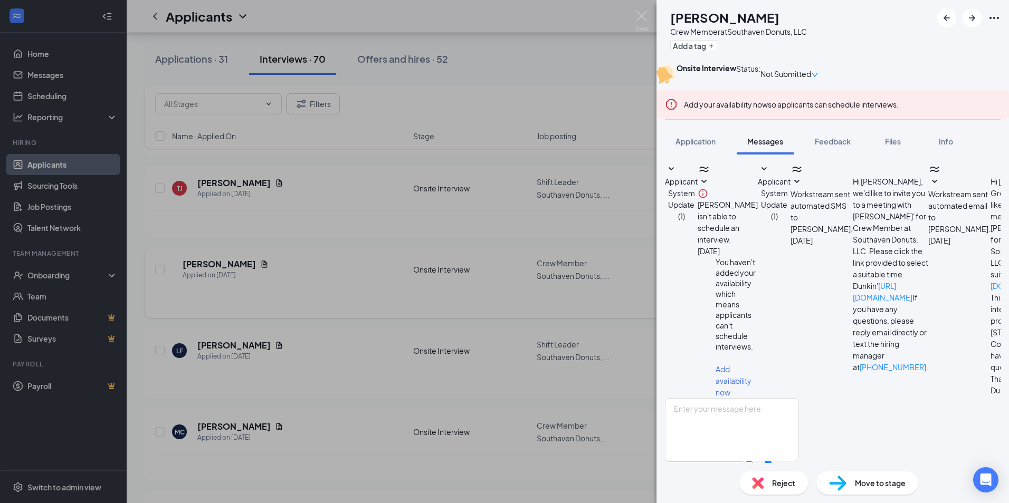
scroll to position [98, 0]
drag, startPoint x: 643, startPoint y: 19, endPoint x: 658, endPoint y: 59, distance: 42.2
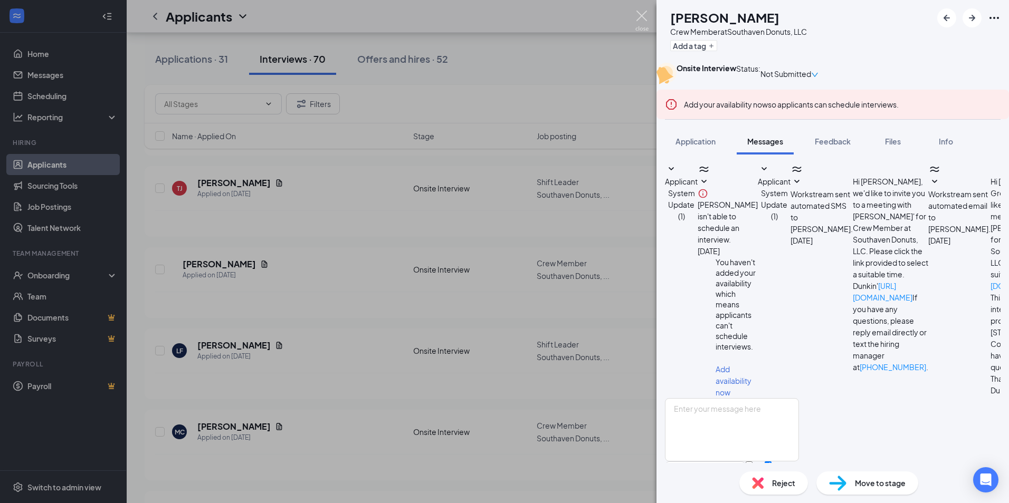
click at [643, 19] on img at bounding box center [641, 21] width 13 height 21
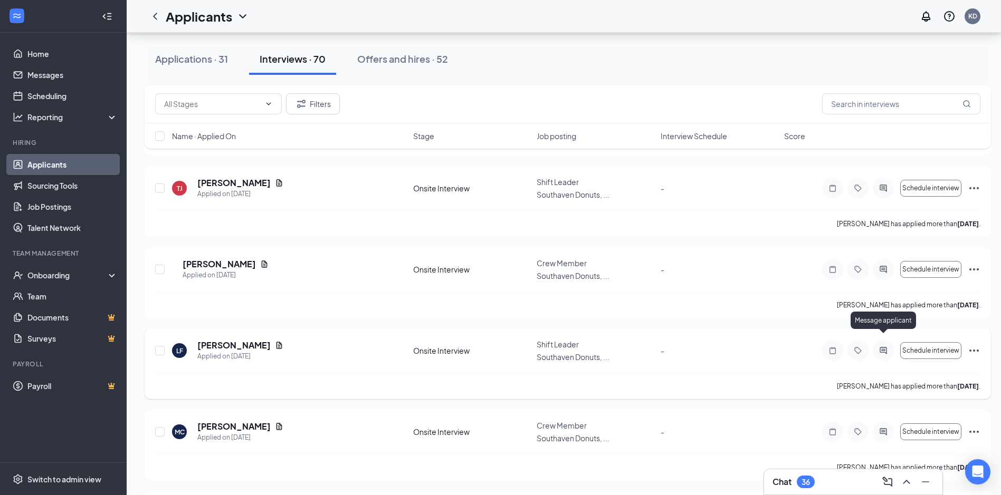
click at [884, 347] on icon "ActiveChat" at bounding box center [883, 351] width 13 height 8
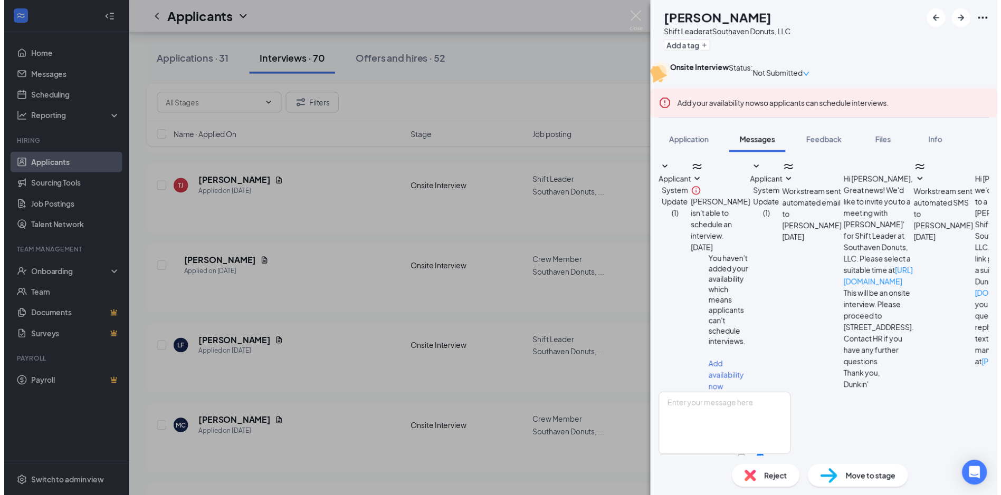
scroll to position [98, 0]
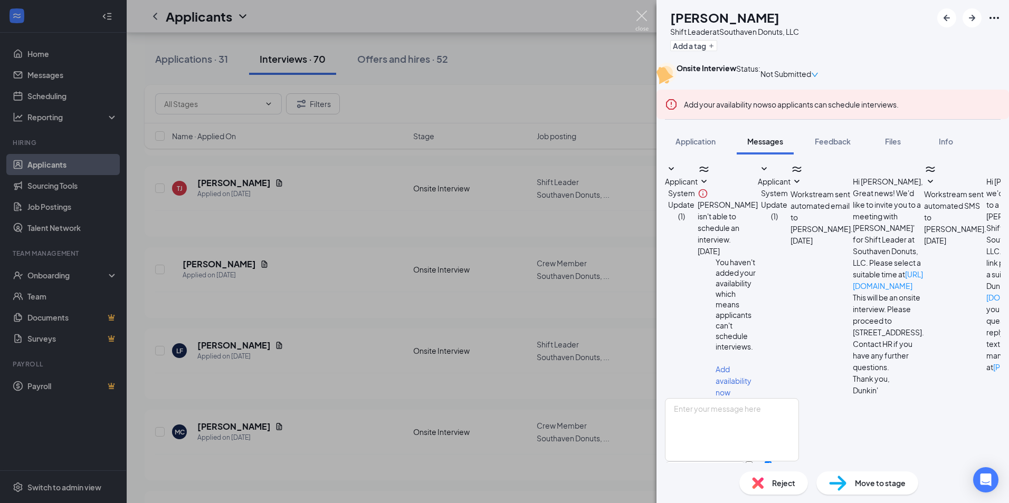
click at [645, 16] on img at bounding box center [641, 21] width 13 height 21
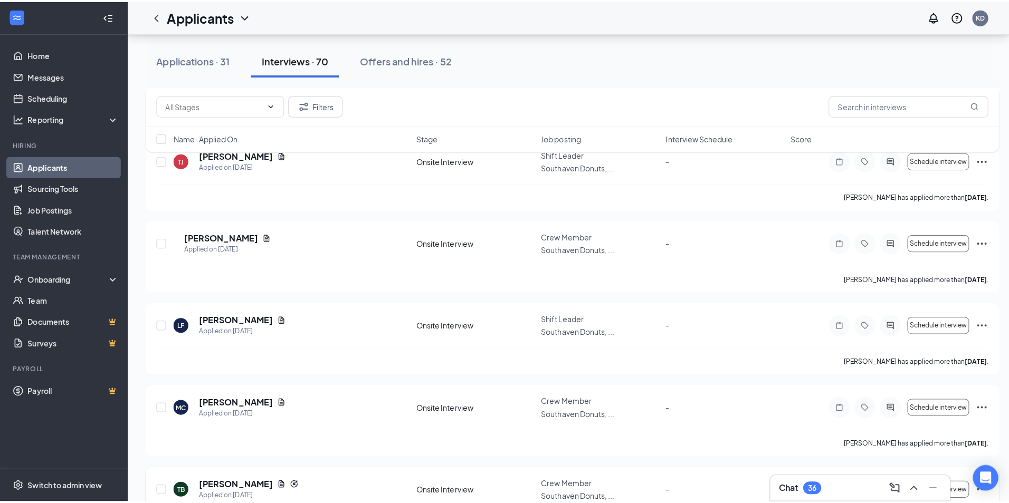
scroll to position [844, 0]
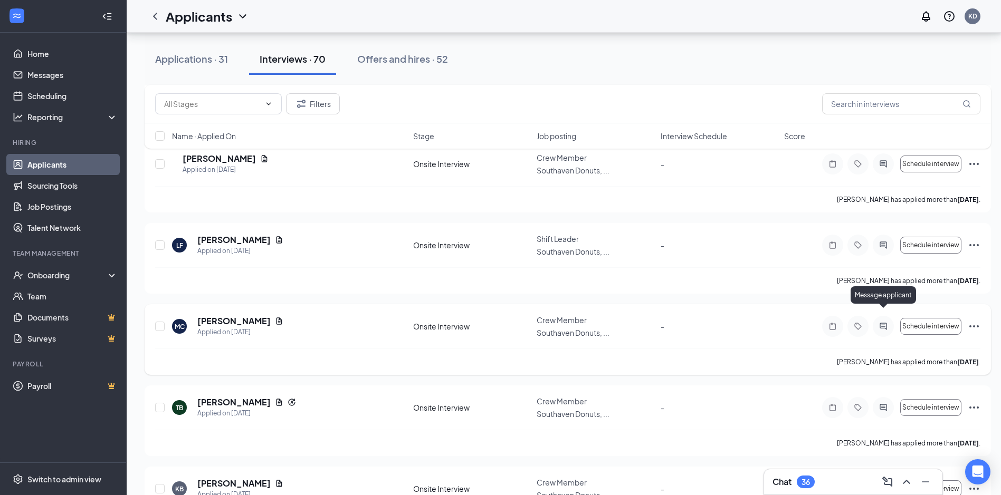
click at [885, 323] on icon "ActiveChat" at bounding box center [882, 326] width 7 height 7
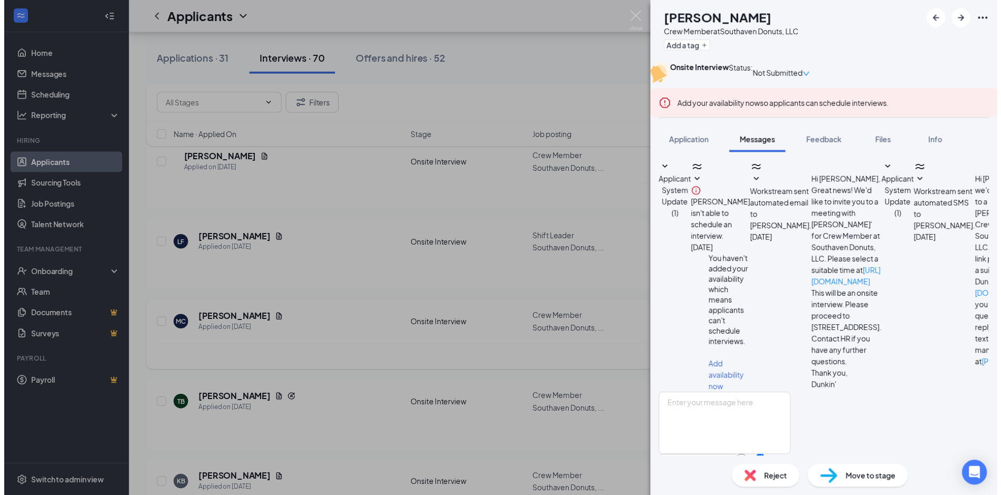
scroll to position [41, 0]
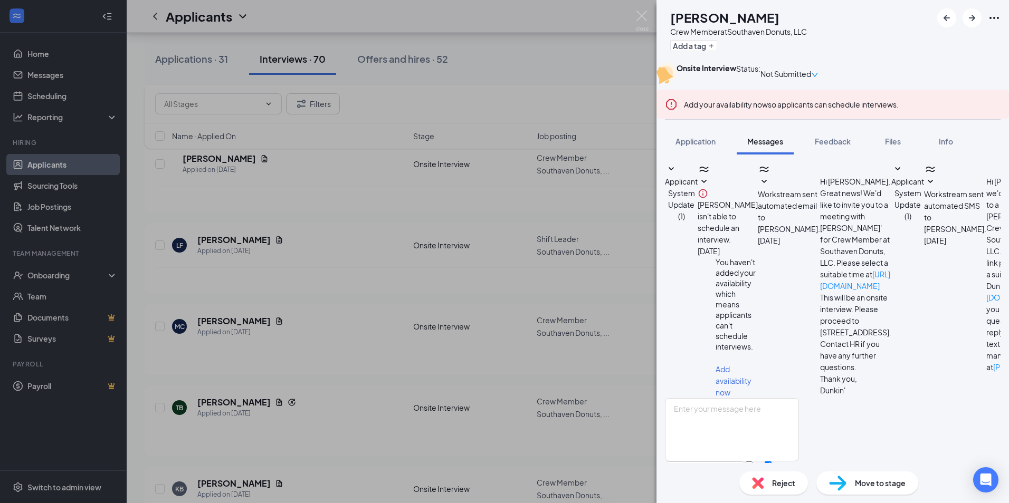
click at [634, 400] on div "MC [PERSON_NAME] Crew Member at Southaven Donuts, LLC Add a tag Onsite Intervie…" at bounding box center [504, 251] width 1009 height 503
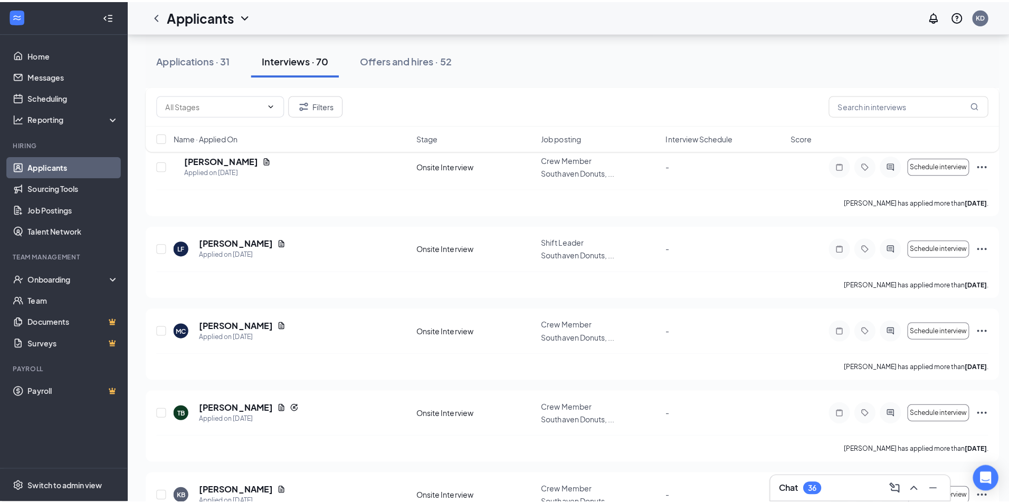
scroll to position [1002, 0]
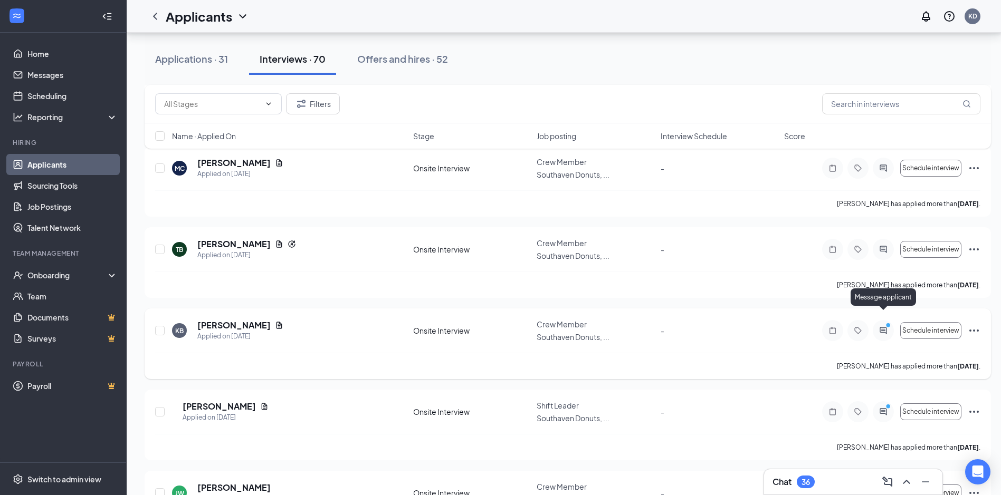
click at [879, 327] on icon "ActiveChat" at bounding box center [883, 331] width 13 height 8
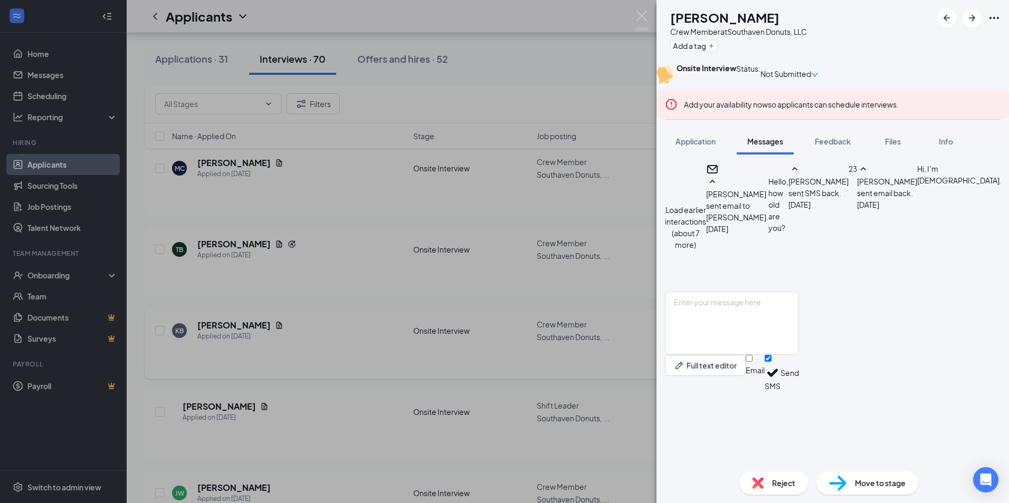
scroll to position [487, 0]
click at [644, 16] on img at bounding box center [641, 21] width 13 height 21
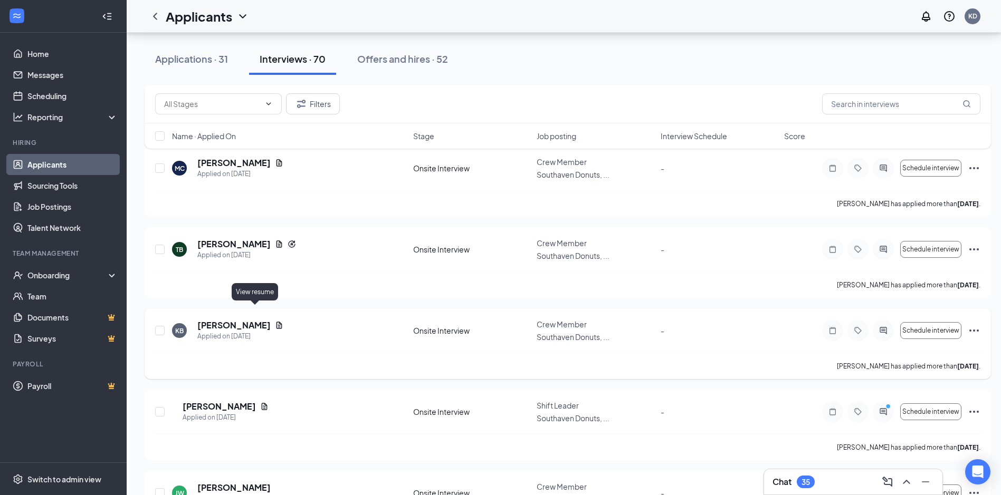
click at [276, 322] on icon "Document" at bounding box center [279, 325] width 6 height 7
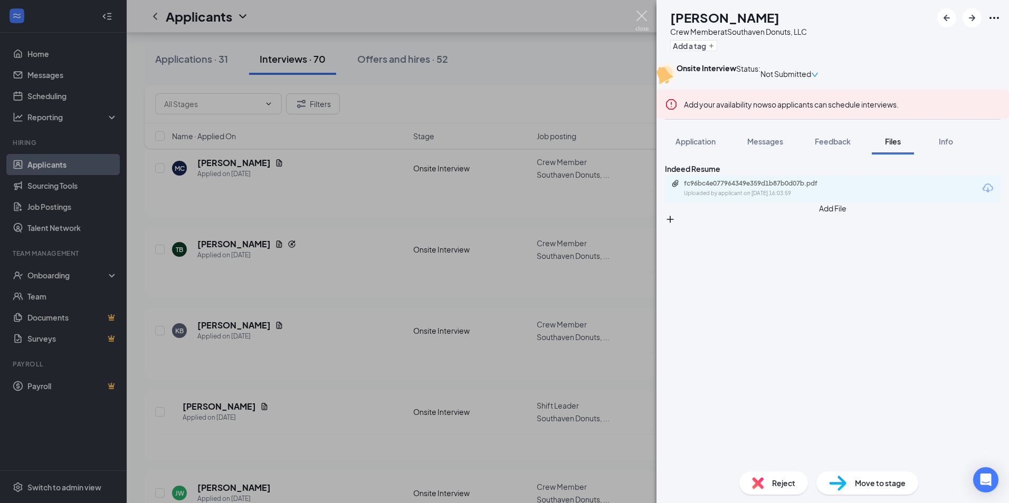
drag, startPoint x: 638, startPoint y: 14, endPoint x: 253, endPoint y: 302, distance: 480.9
click at [638, 14] on img at bounding box center [641, 21] width 13 height 21
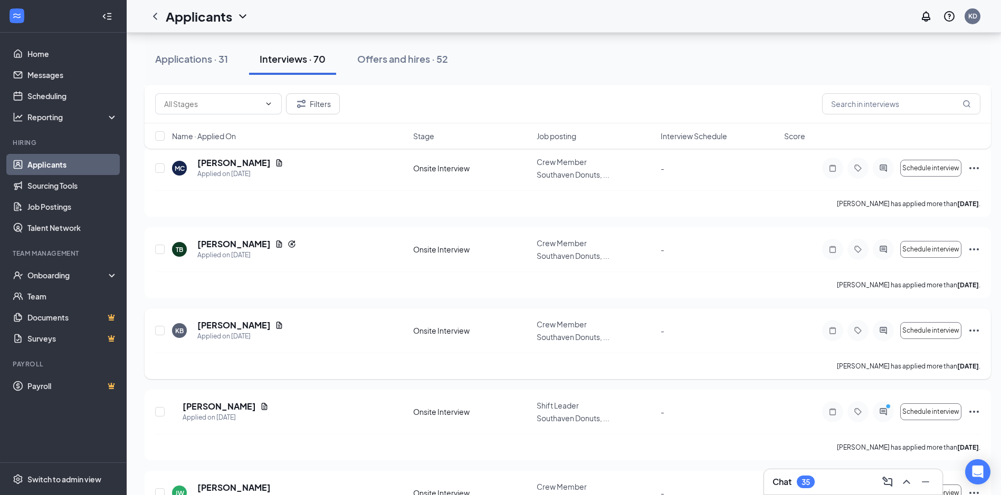
click at [205, 320] on h5 "[PERSON_NAME]" at bounding box center [233, 326] width 73 height 12
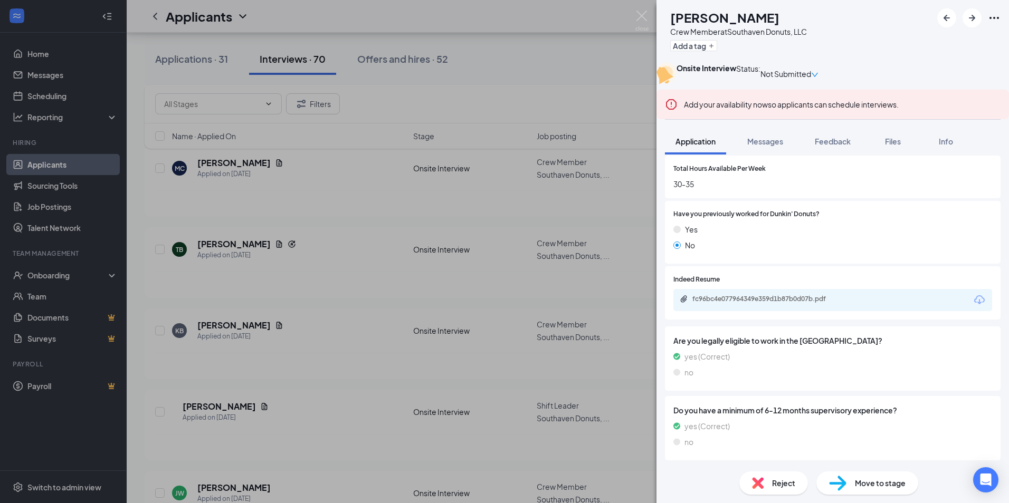
scroll to position [662, 0]
click at [751, 299] on div "fc96bc4e077964349e359d1b87b0d07b.pdf" at bounding box center [766, 299] width 148 height 8
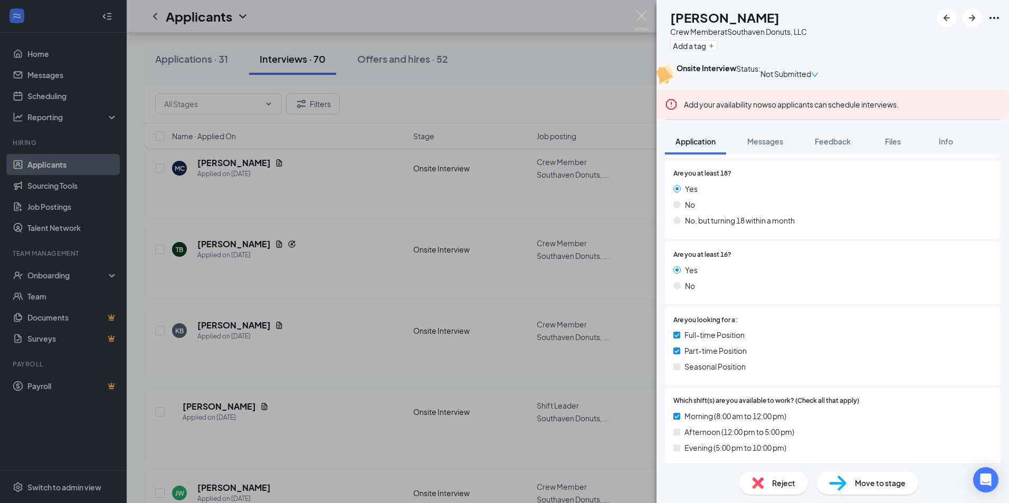
scroll to position [317, 0]
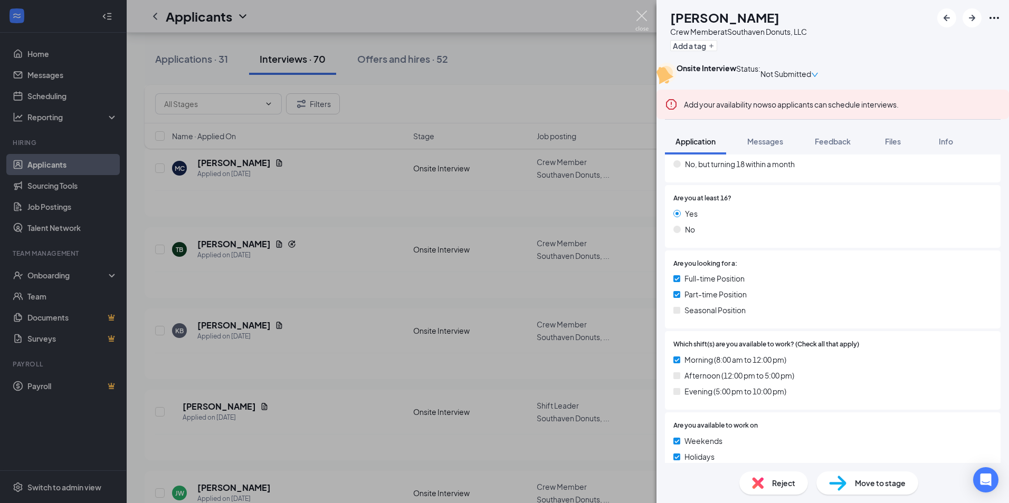
click at [639, 21] on img at bounding box center [641, 21] width 13 height 21
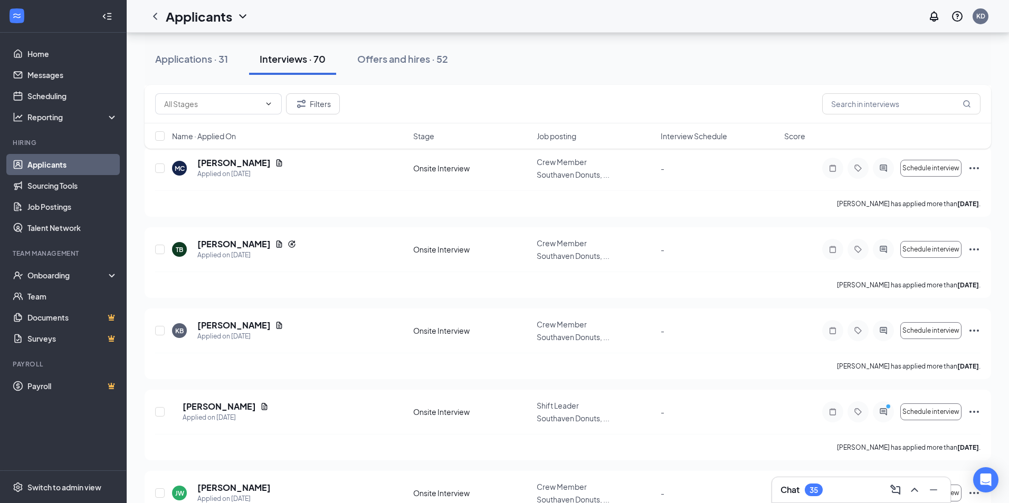
click at [642, 25] on div "Applicants KD" at bounding box center [568, 16] width 882 height 33
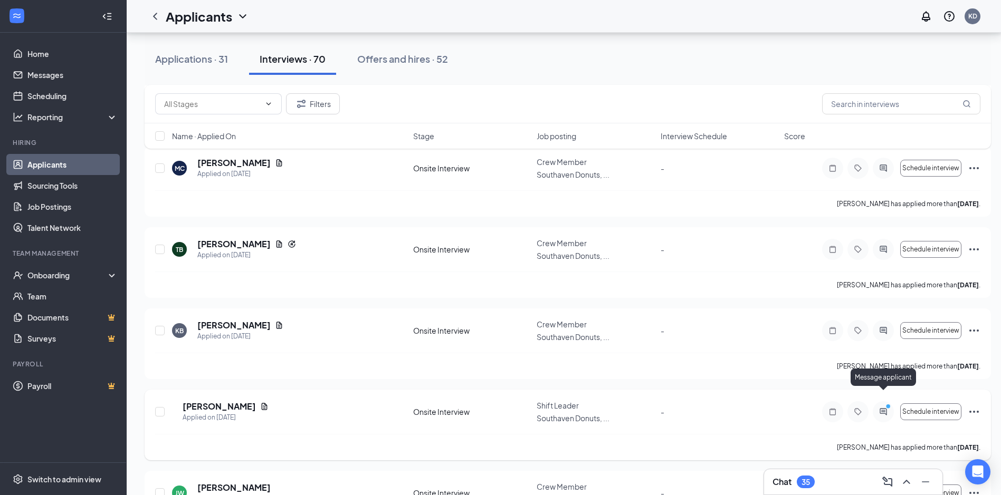
click at [886, 404] on icon "PrimaryDot" at bounding box center [889, 408] width 13 height 8
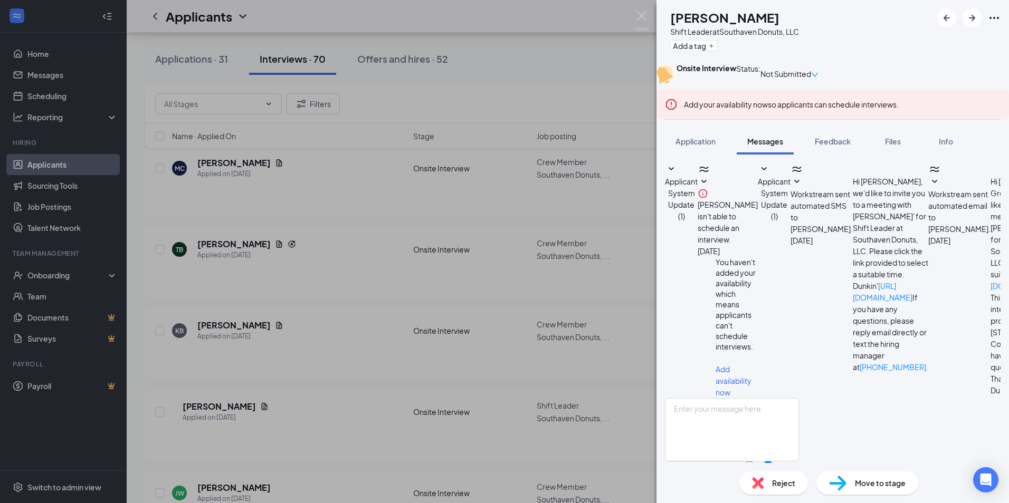
scroll to position [290, 0]
click at [638, 16] on img at bounding box center [641, 21] width 13 height 21
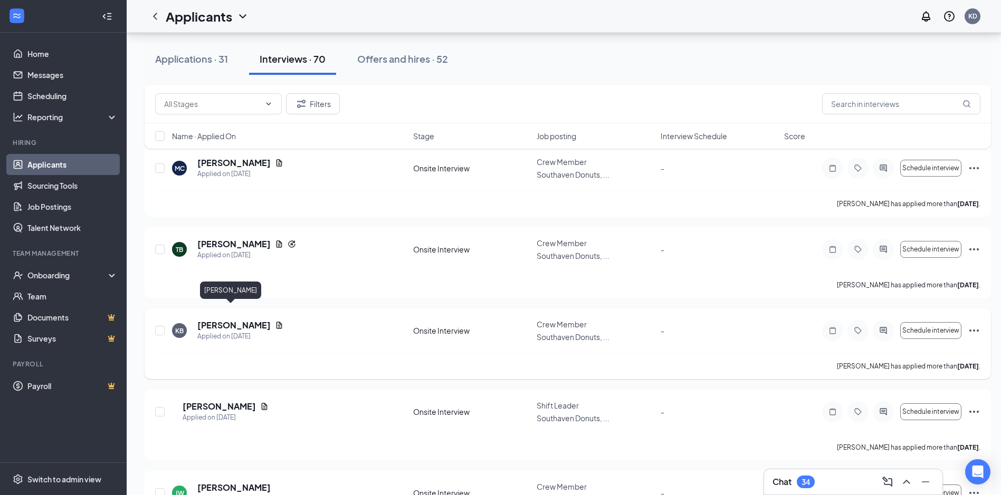
click at [219, 320] on h5 "[PERSON_NAME]" at bounding box center [233, 326] width 73 height 12
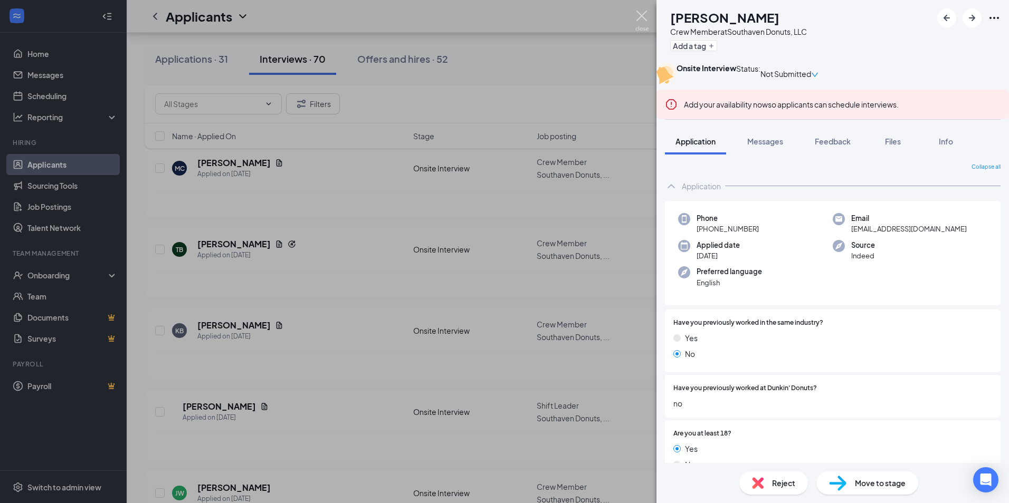
click at [640, 17] on img at bounding box center [641, 21] width 13 height 21
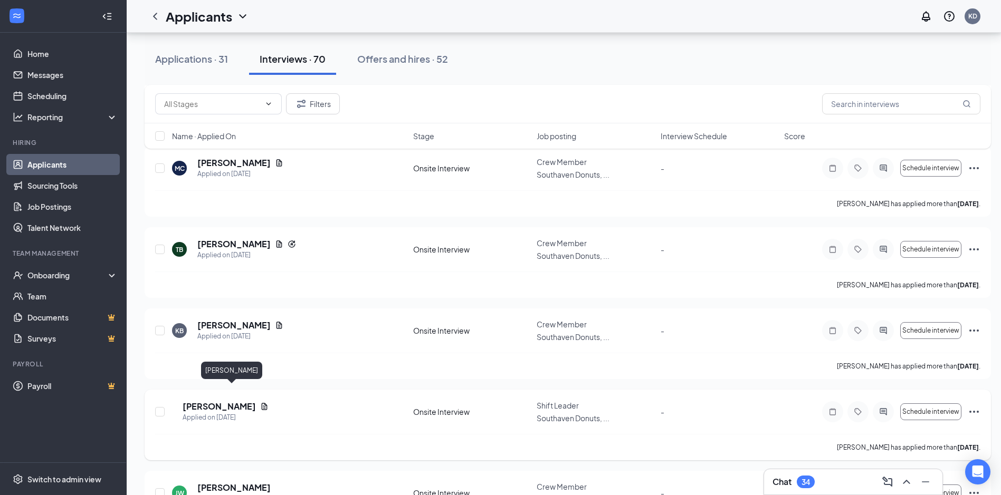
click at [205, 401] on h5 "[PERSON_NAME]" at bounding box center [219, 407] width 73 height 12
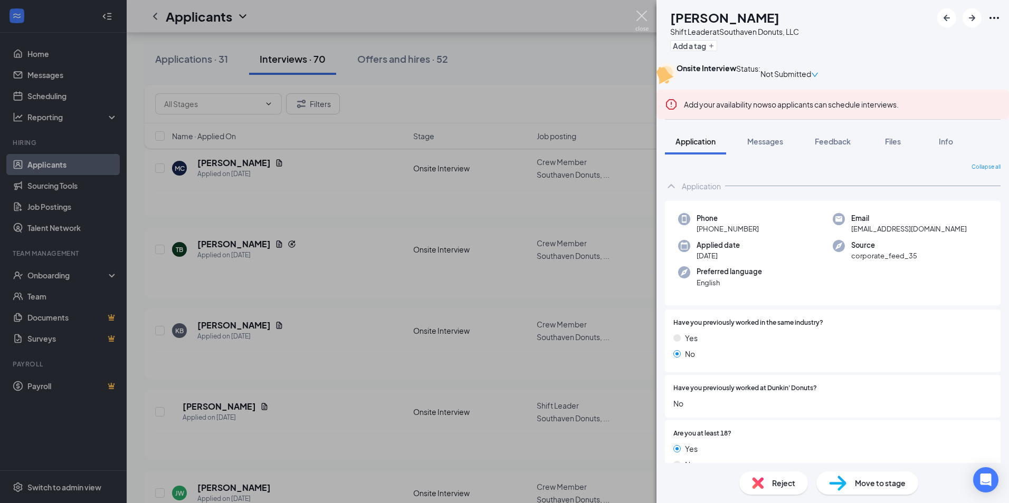
click at [641, 17] on img at bounding box center [641, 21] width 13 height 21
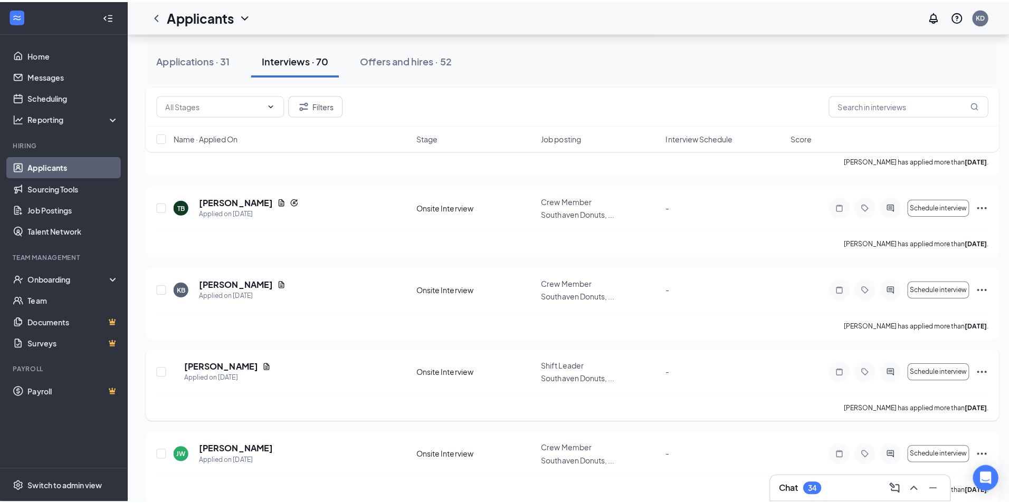
scroll to position [1108, 0]
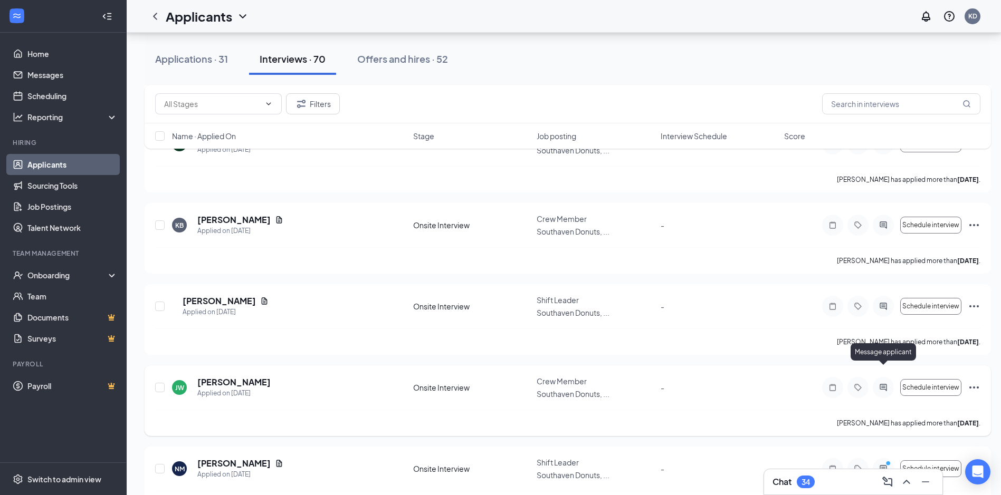
click at [886, 384] on icon "ActiveChat" at bounding box center [883, 388] width 13 height 8
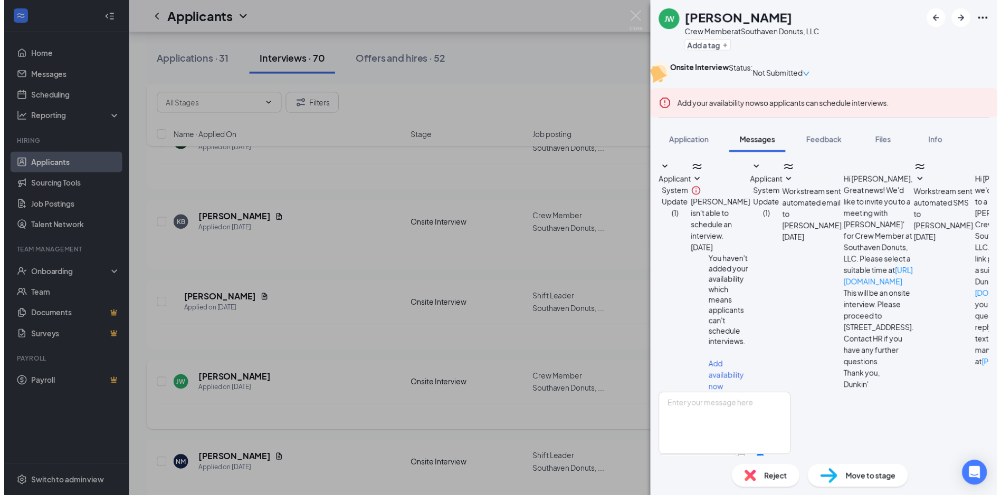
scroll to position [176, 0]
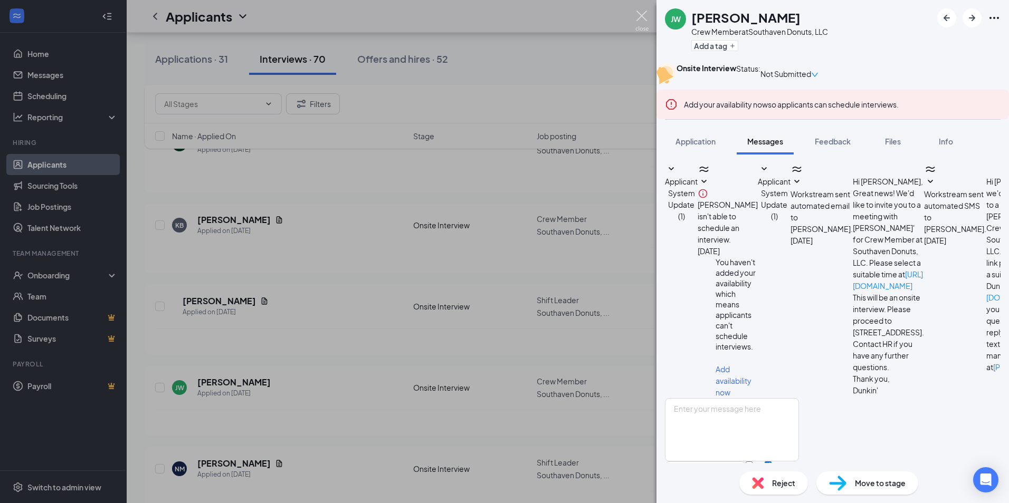
click at [637, 21] on img at bounding box center [641, 21] width 13 height 21
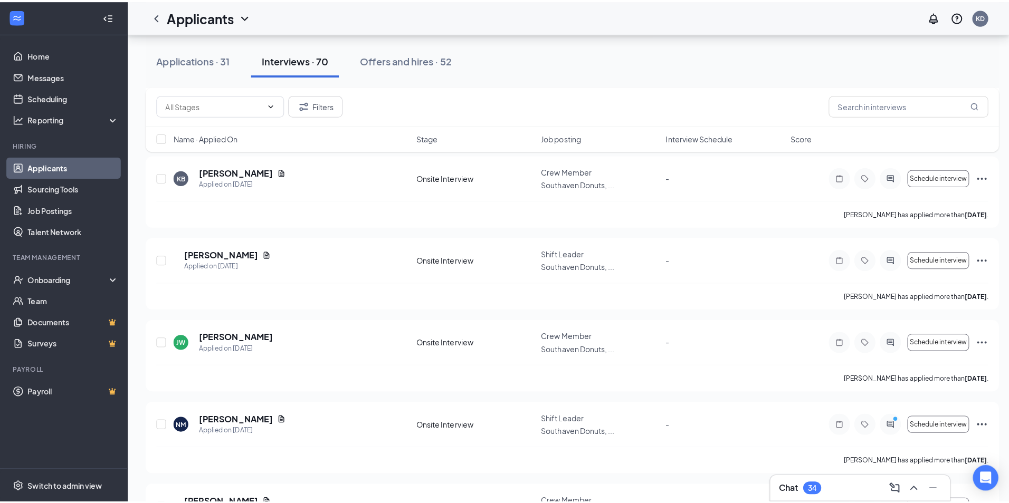
scroll to position [1213, 0]
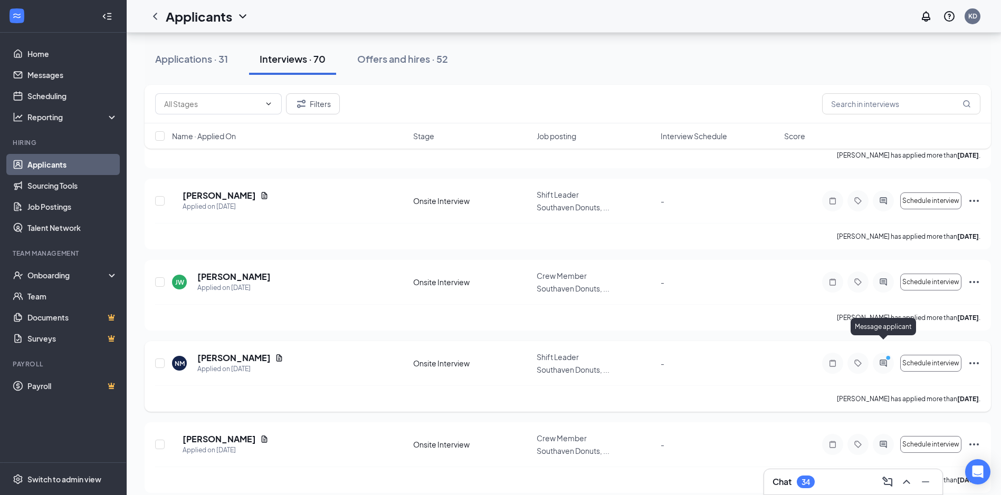
click at [884, 355] on icon "PrimaryDot" at bounding box center [889, 359] width 13 height 8
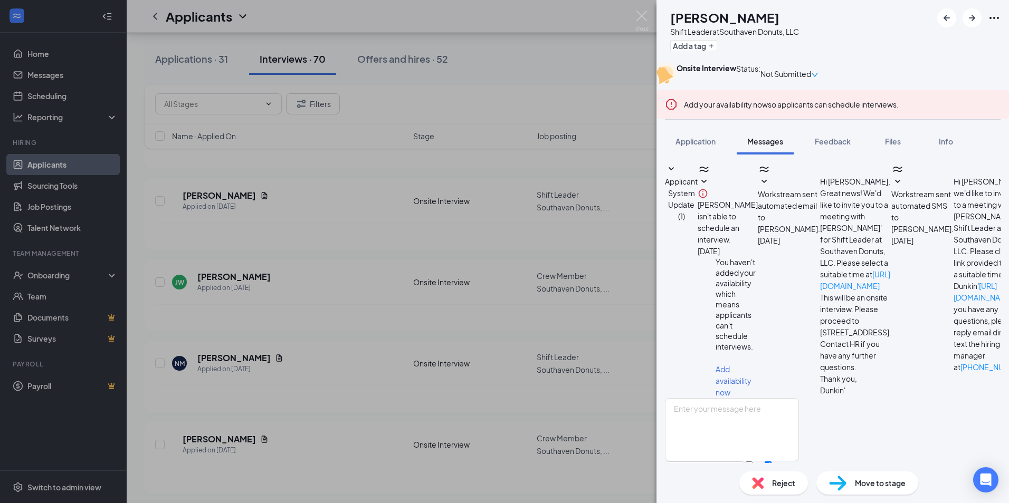
scroll to position [347, 0]
click at [641, 14] on img at bounding box center [641, 21] width 13 height 21
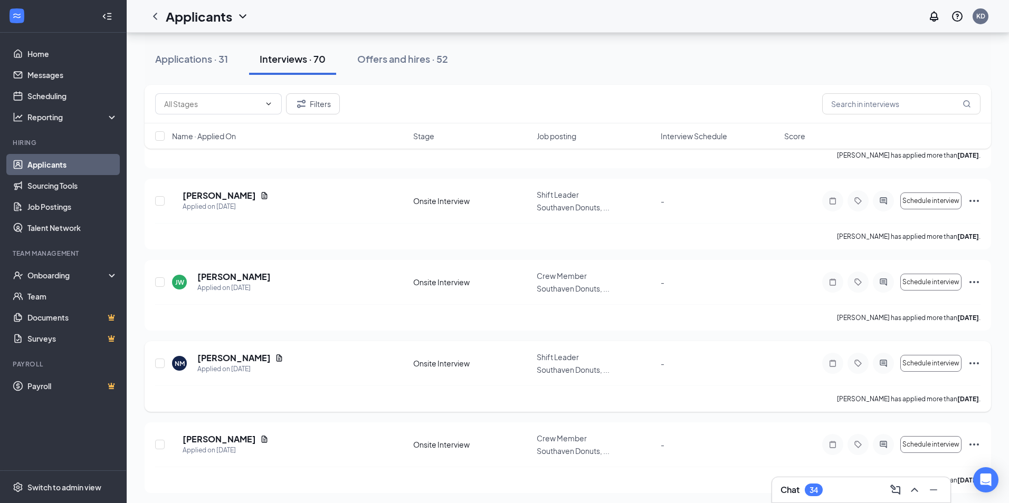
click at [215, 352] on h5 "[PERSON_NAME]" at bounding box center [233, 358] width 73 height 12
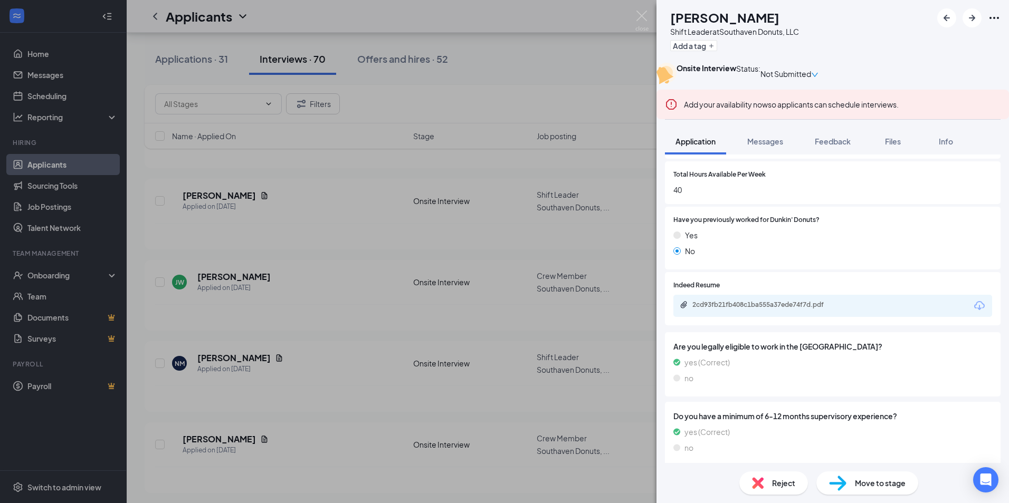
scroll to position [662, 0]
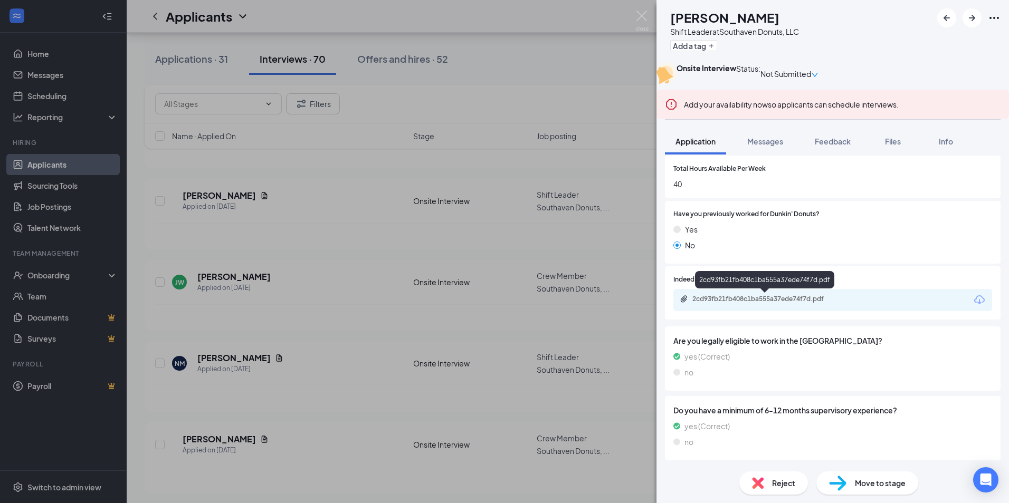
click at [757, 298] on div "2cd93fb21fb408c1ba555a37ede74f7d.pdf" at bounding box center [766, 299] width 148 height 8
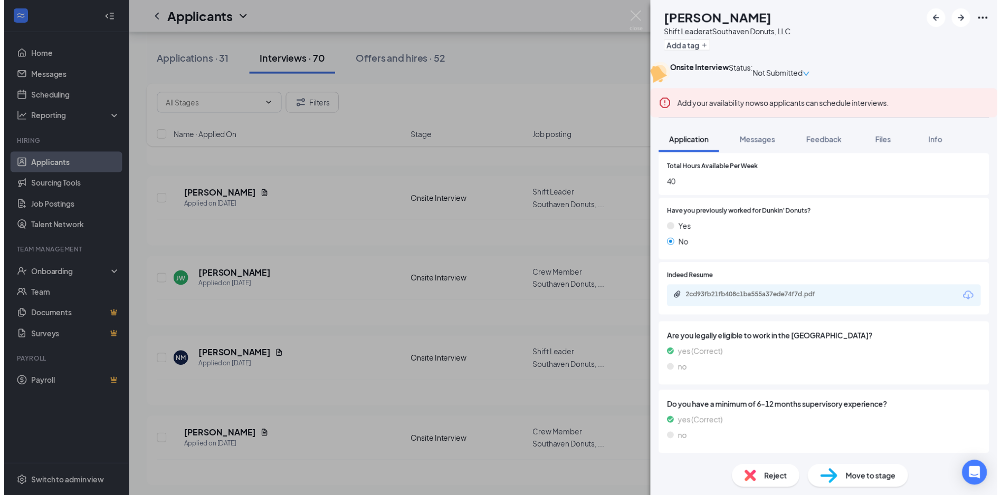
scroll to position [0, 0]
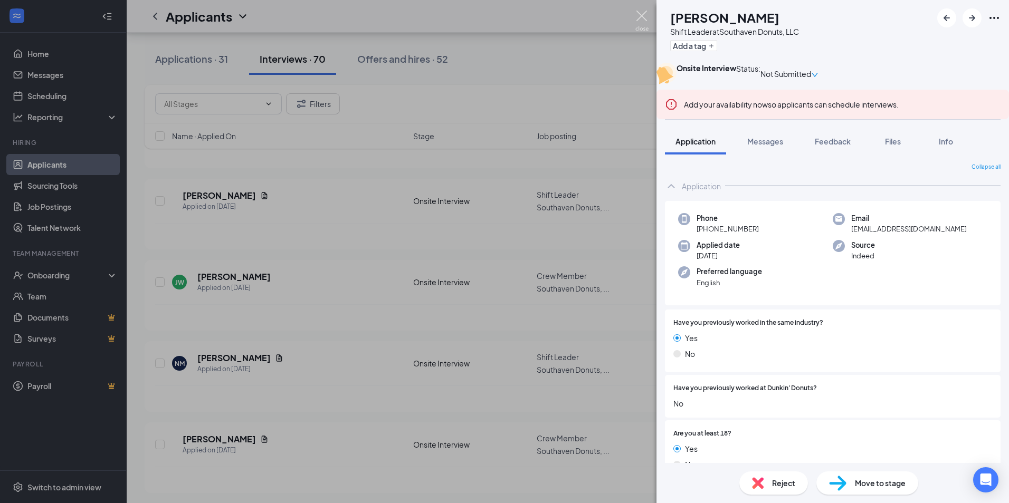
click at [640, 14] on img at bounding box center [641, 21] width 13 height 21
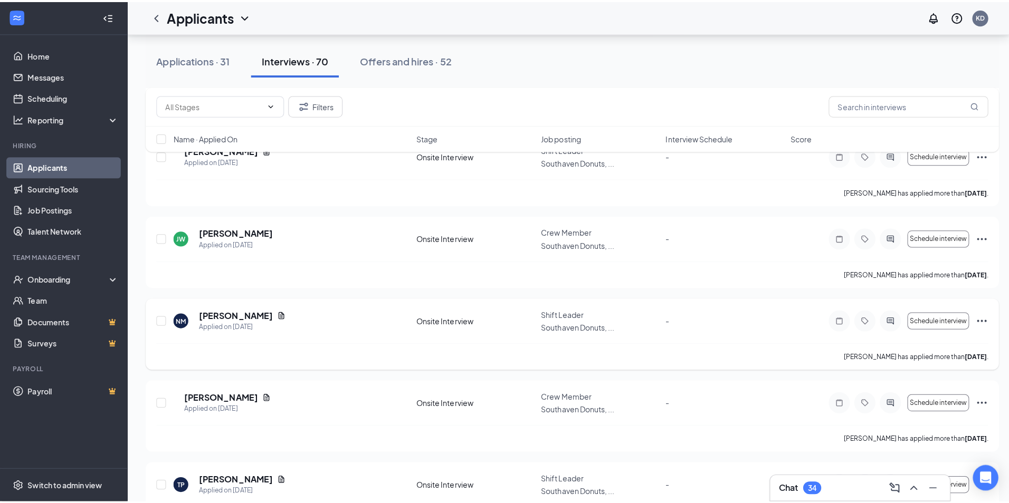
scroll to position [1319, 0]
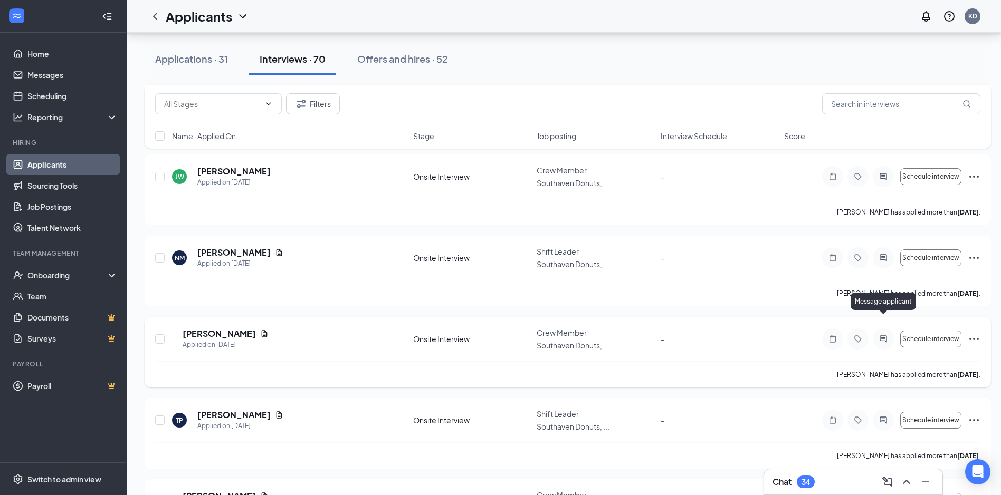
click at [884, 335] on icon "ActiveChat" at bounding box center [883, 339] width 13 height 8
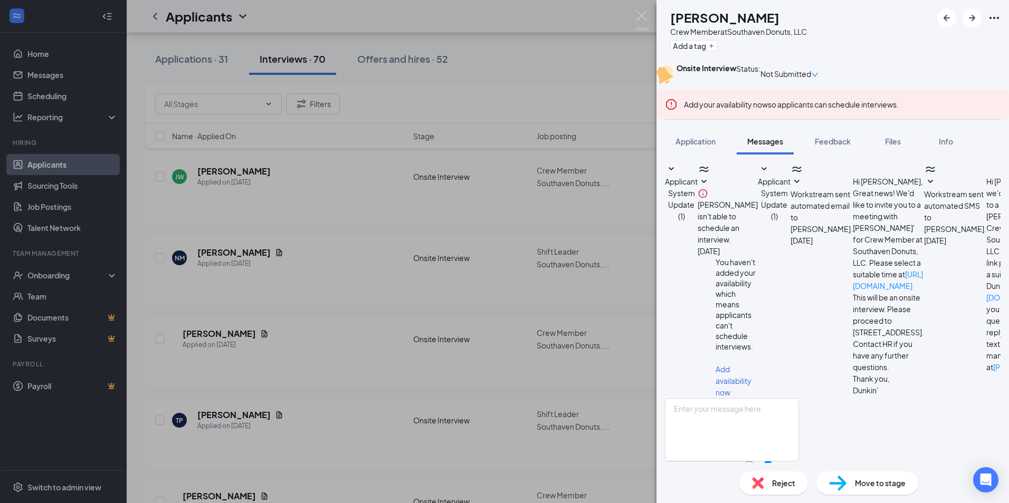
scroll to position [176, 0]
click at [638, 18] on img at bounding box center [641, 21] width 13 height 21
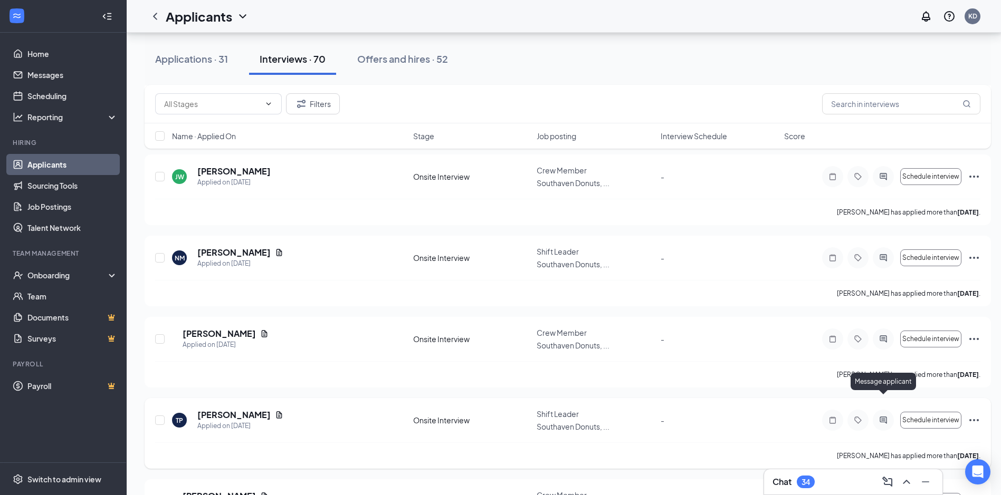
click at [880, 417] on icon "ActiveChat" at bounding box center [882, 420] width 7 height 7
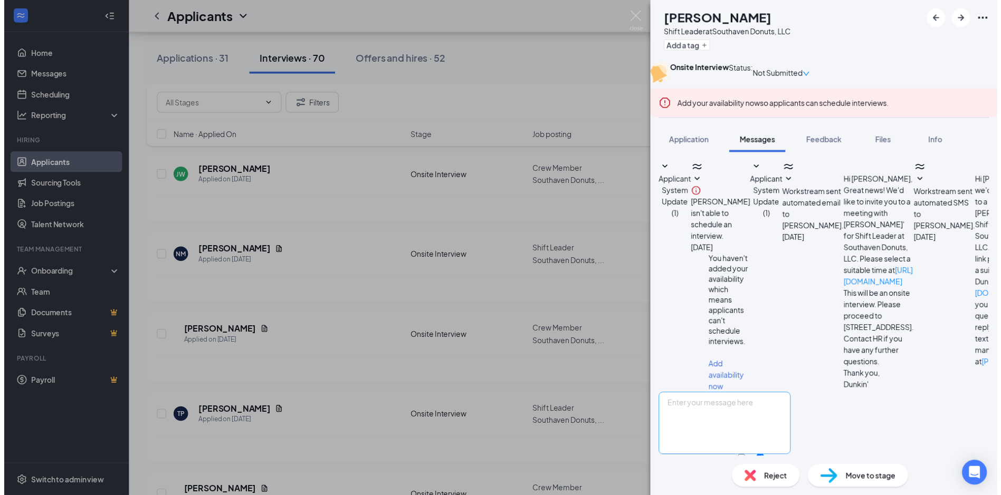
scroll to position [98, 0]
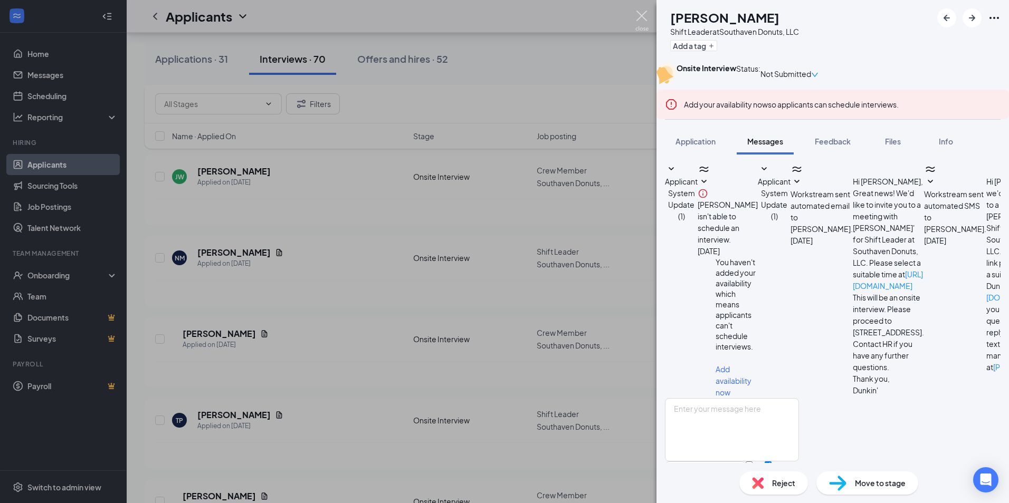
click at [642, 18] on img at bounding box center [641, 21] width 13 height 21
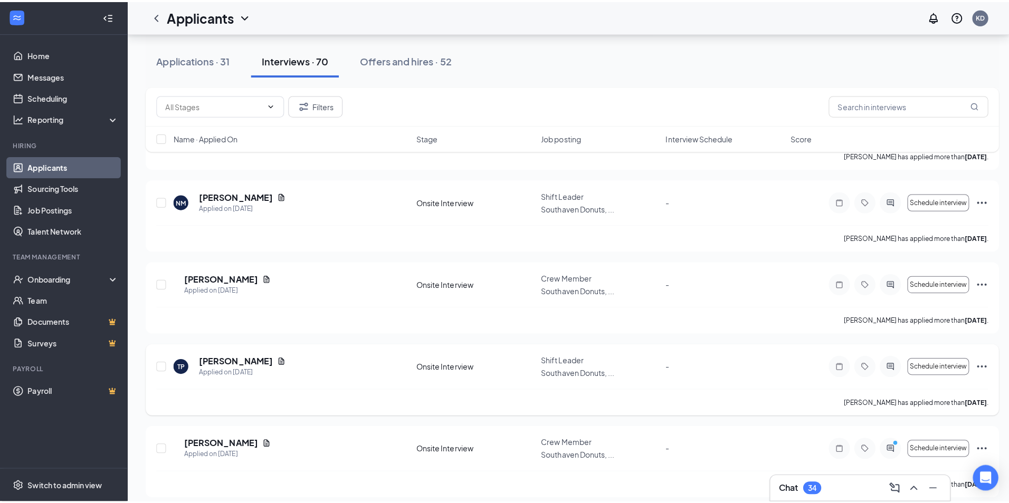
scroll to position [1424, 0]
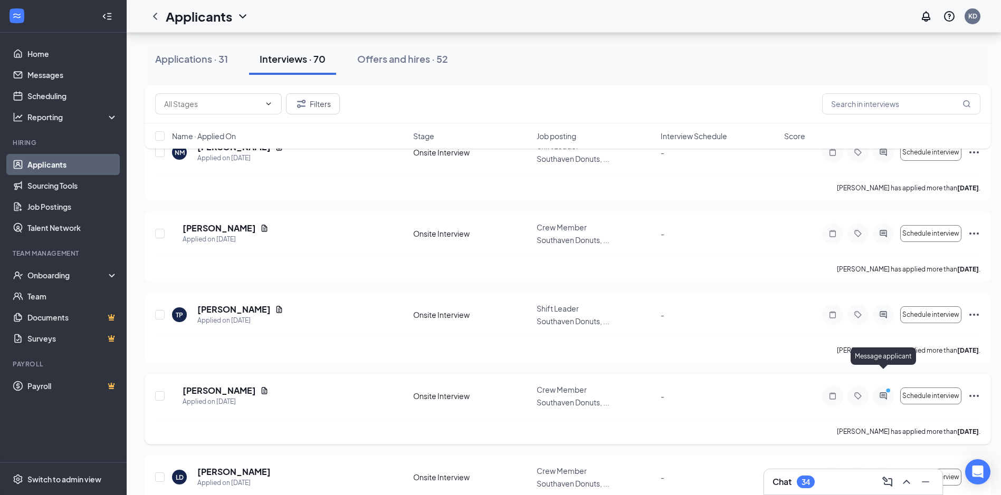
click at [884, 392] on icon "ActiveChat" at bounding box center [883, 396] width 13 height 8
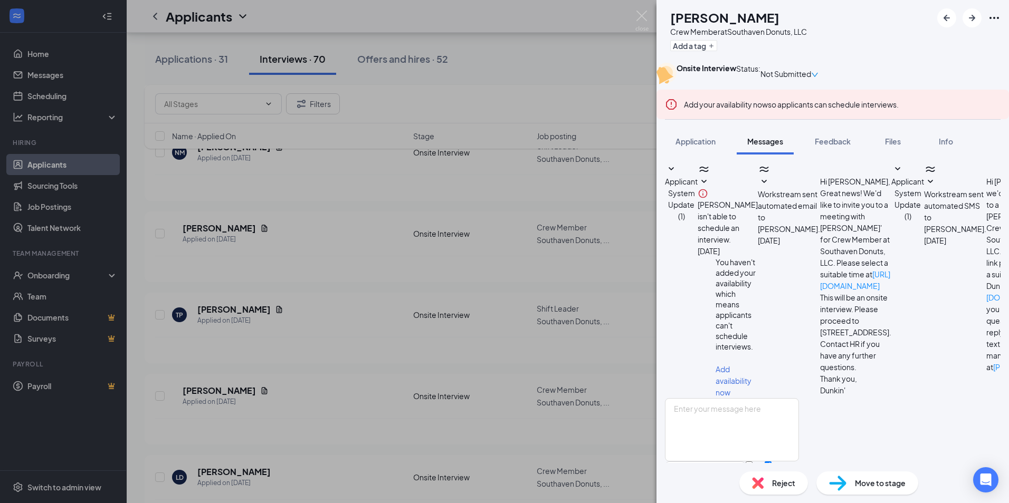
scroll to position [290, 0]
click at [640, 17] on img at bounding box center [641, 21] width 13 height 21
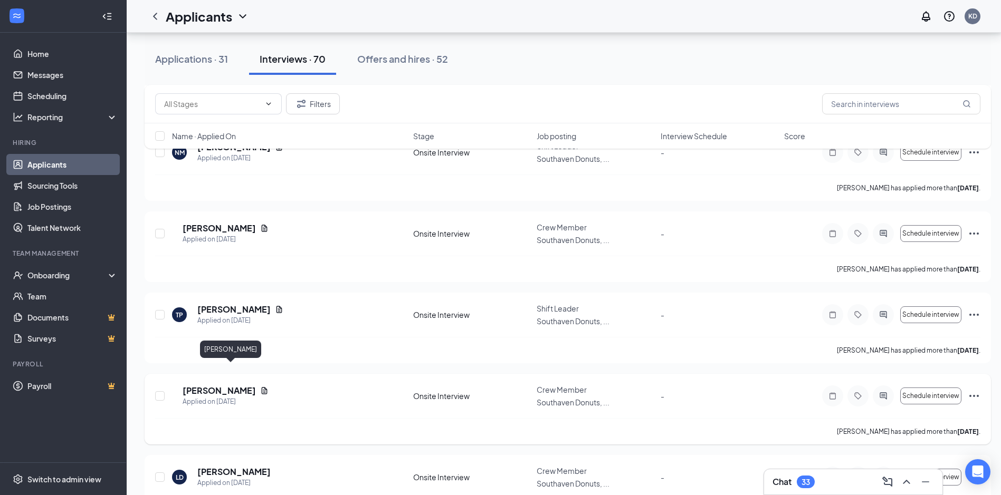
click at [212, 385] on h5 "[PERSON_NAME]" at bounding box center [219, 391] width 73 height 12
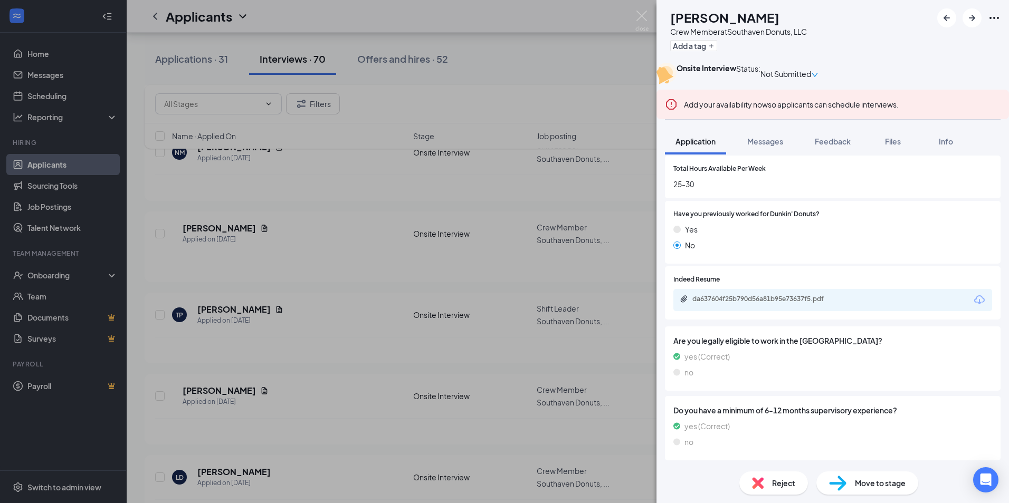
scroll to position [692, 0]
click at [742, 299] on div "da637604f25b790d56a81b95e73637f5.pdf" at bounding box center [766, 299] width 148 height 8
click at [711, 300] on div "da637604f25b790d56a81b95e73637f5.pdf" at bounding box center [766, 299] width 148 height 8
click at [638, 26] on img at bounding box center [641, 21] width 13 height 21
click at [639, 14] on div "Applicants KD" at bounding box center [568, 16] width 882 height 33
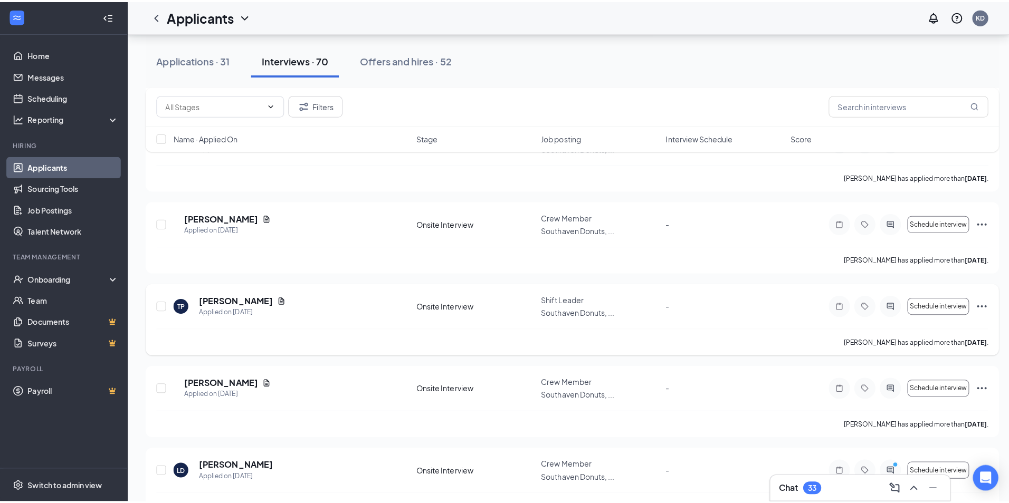
scroll to position [1372, 0]
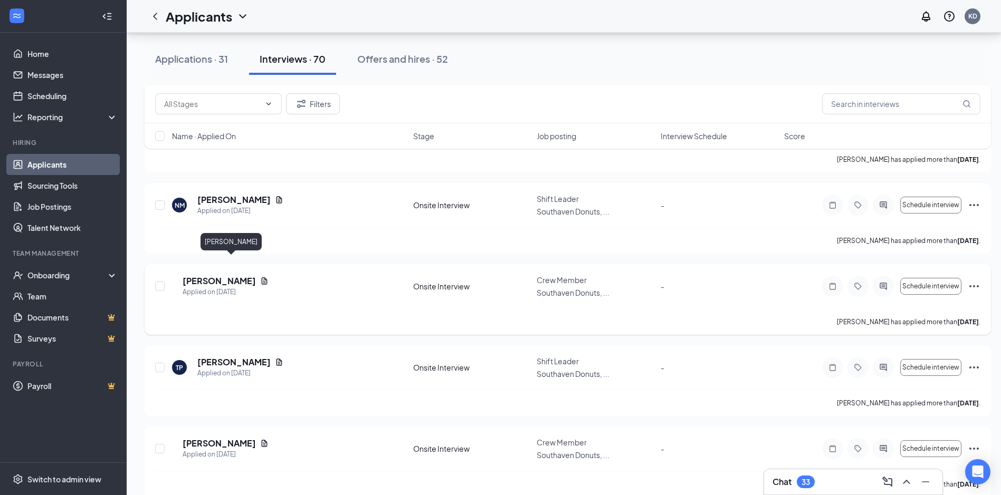
click at [237, 275] on h5 "[PERSON_NAME]" at bounding box center [219, 281] width 73 height 12
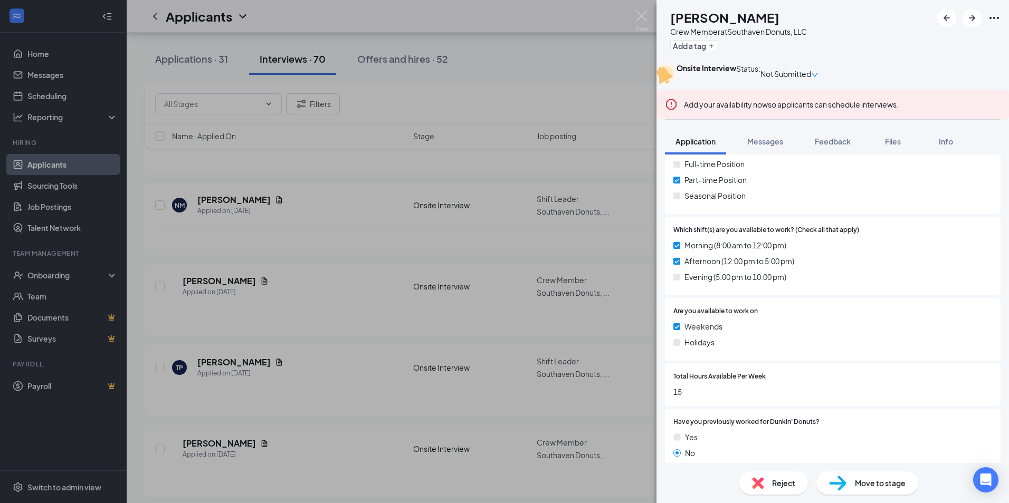
scroll to position [322, 0]
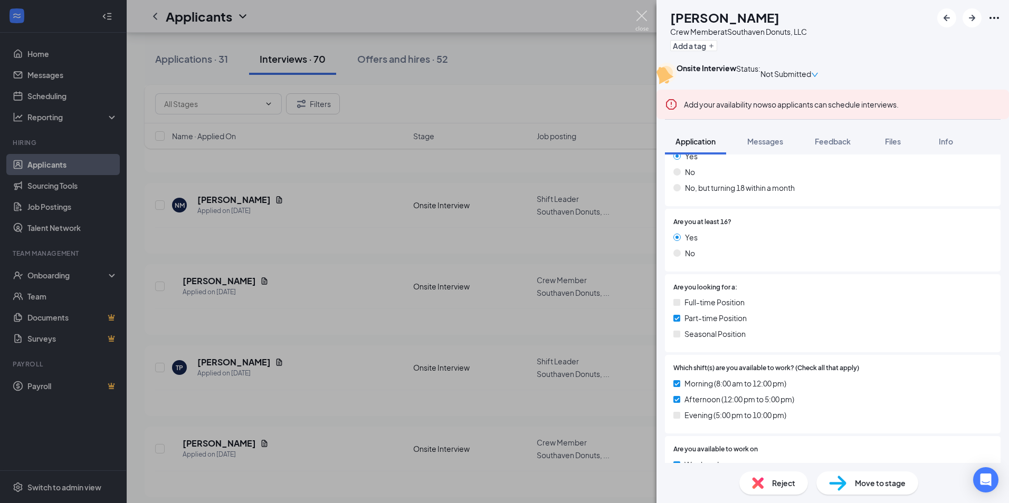
click at [640, 26] on img at bounding box center [641, 21] width 13 height 21
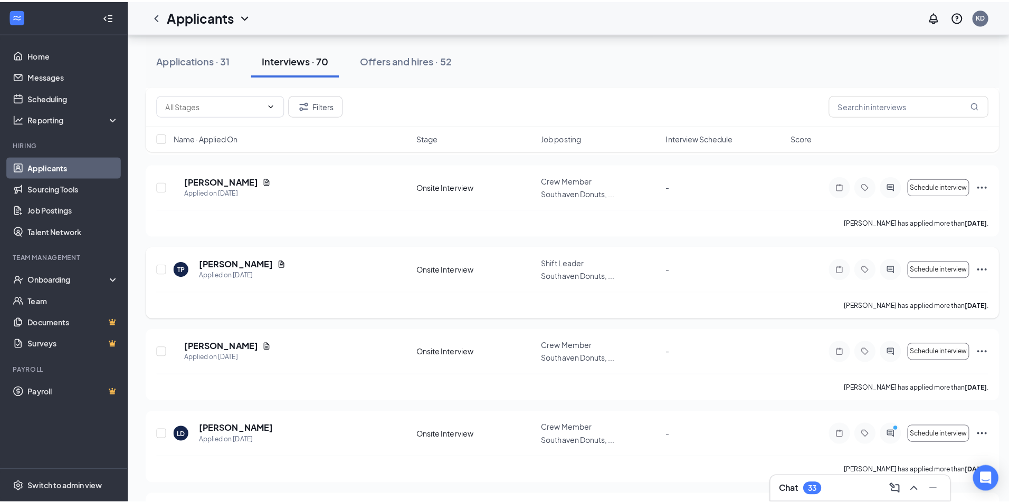
scroll to position [1477, 0]
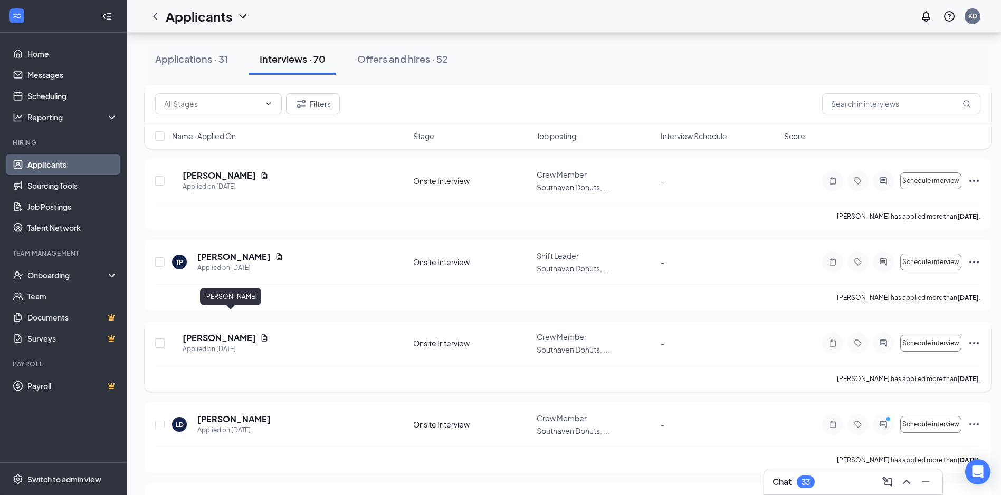
click at [207, 332] on h5 "[PERSON_NAME]" at bounding box center [219, 338] width 73 height 12
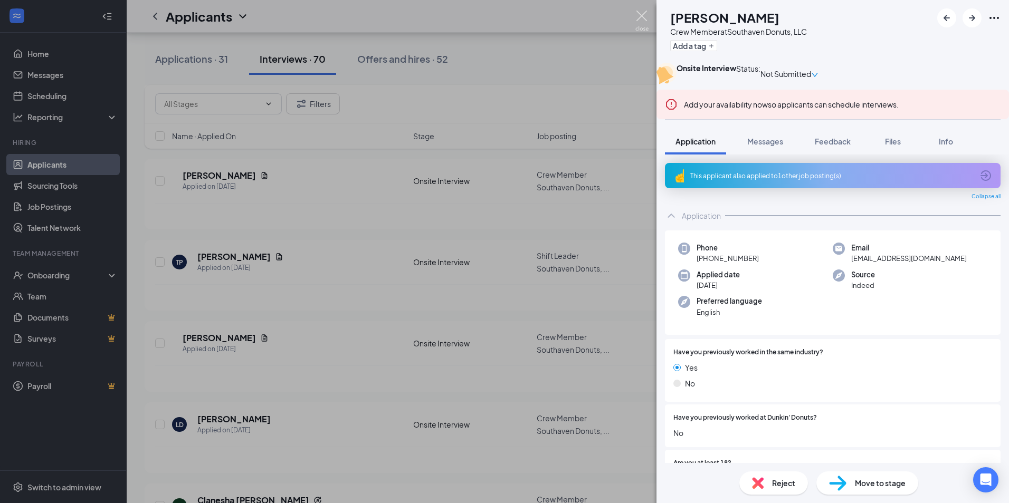
click at [643, 17] on img at bounding box center [641, 21] width 13 height 21
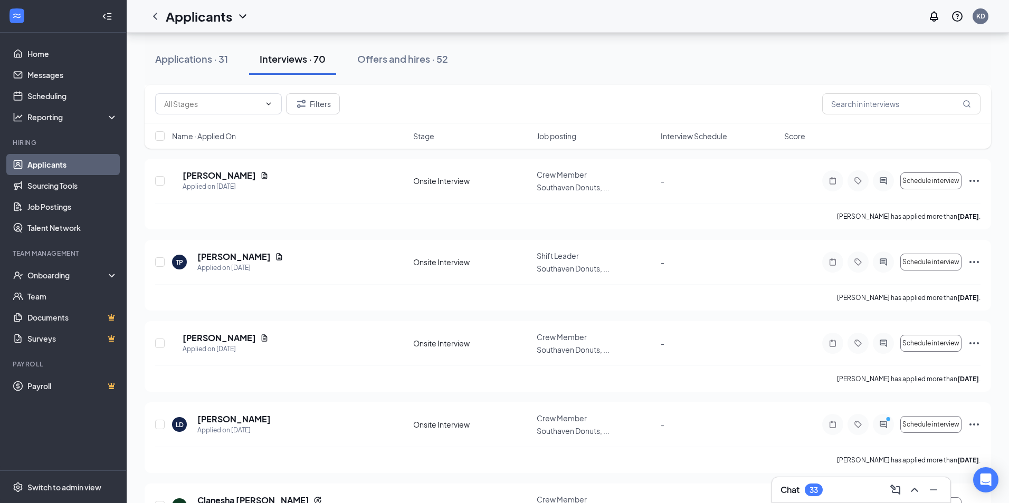
scroll to position [1635, 0]
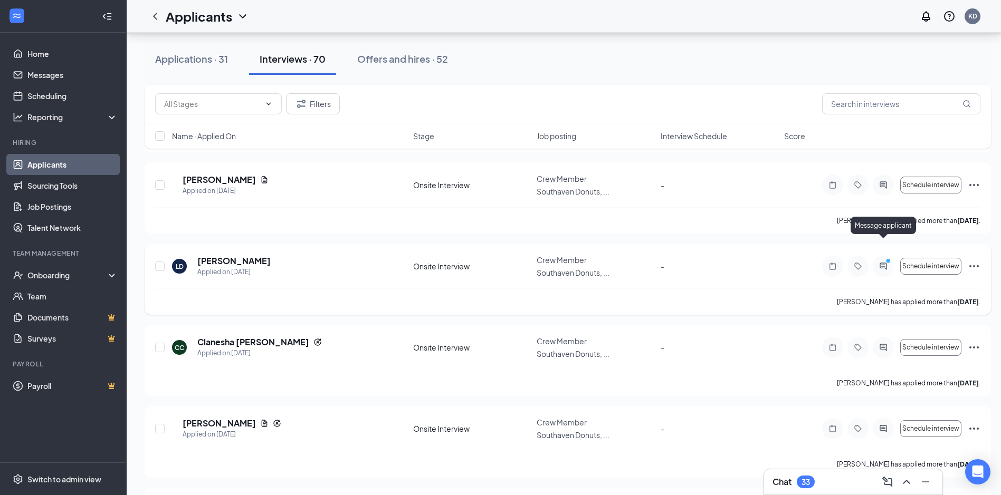
click at [886, 262] on icon "ActiveChat" at bounding box center [883, 266] width 13 height 8
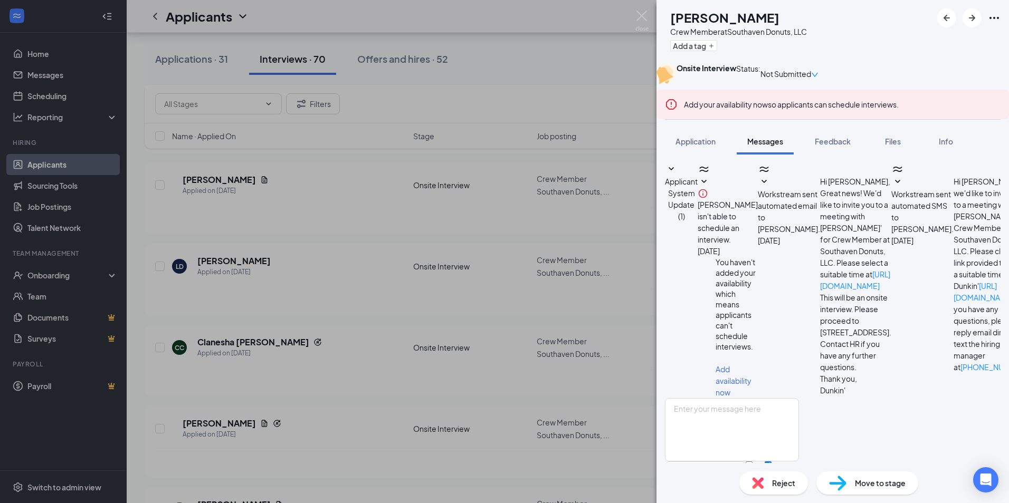
scroll to position [347, 0]
click at [643, 20] on img at bounding box center [641, 21] width 13 height 21
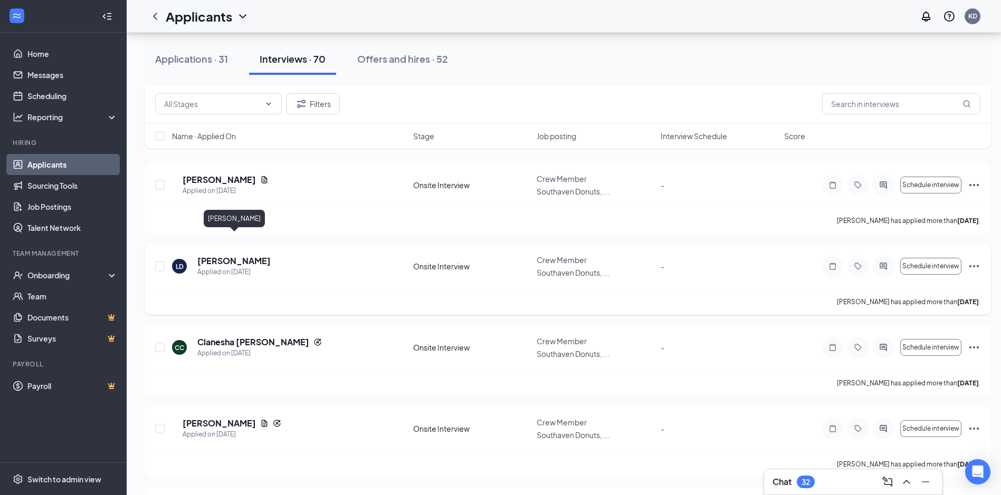
click at [228, 255] on h5 "[PERSON_NAME]" at bounding box center [233, 261] width 73 height 12
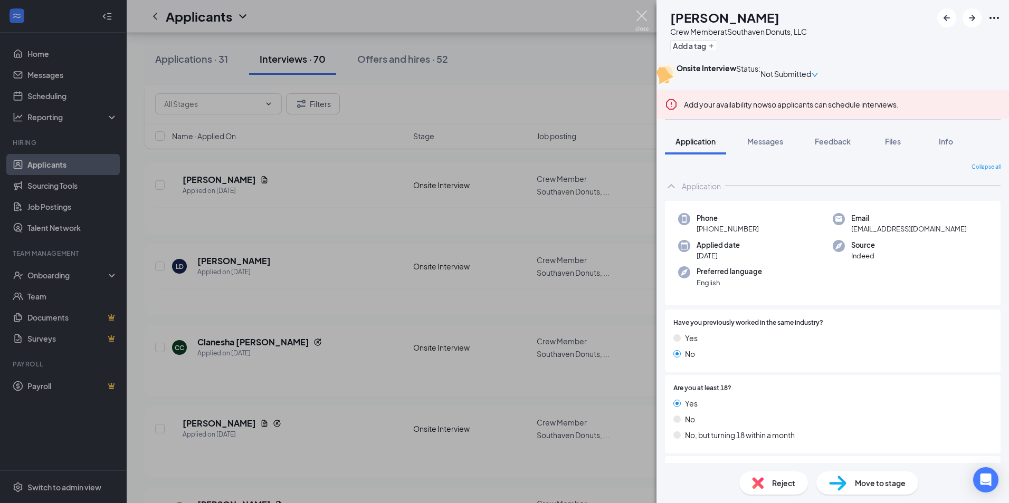
click at [639, 28] on img at bounding box center [641, 21] width 13 height 21
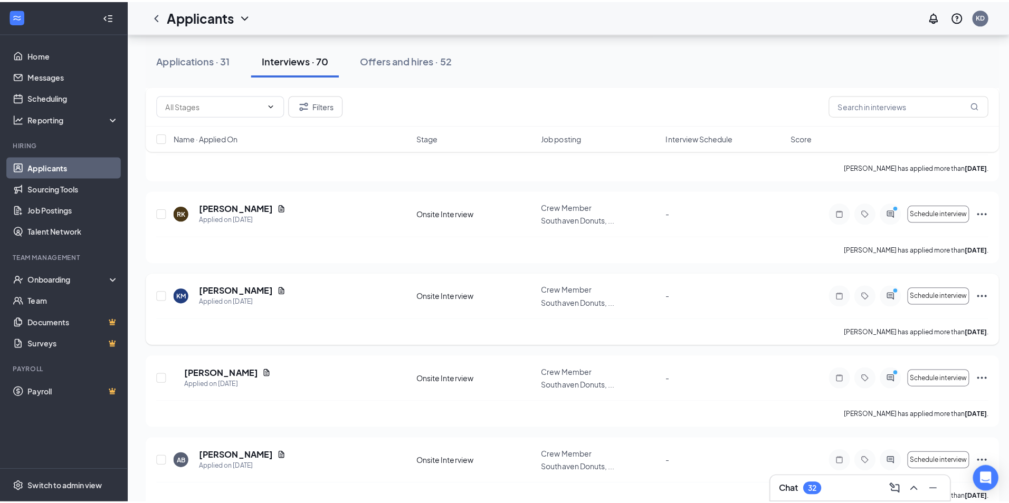
scroll to position [1952, 0]
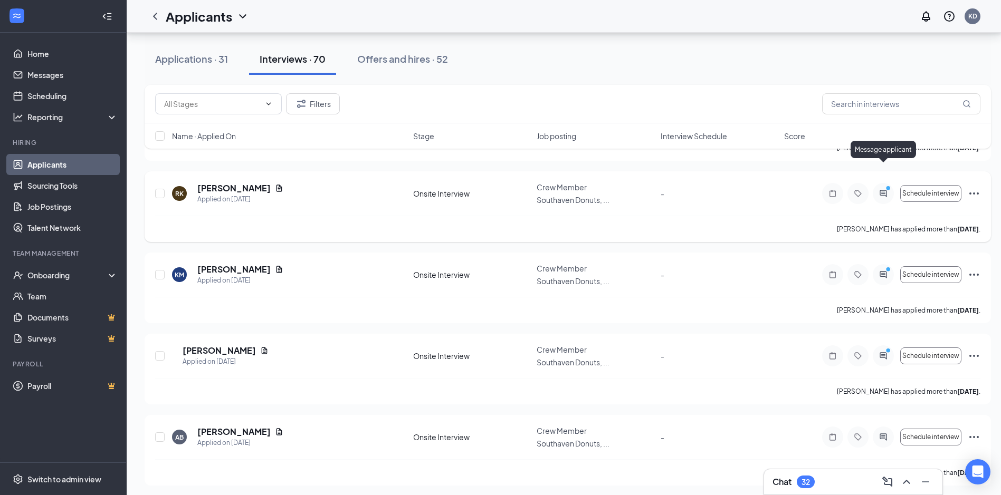
click at [883, 185] on icon "PrimaryDot" at bounding box center [889, 189] width 13 height 8
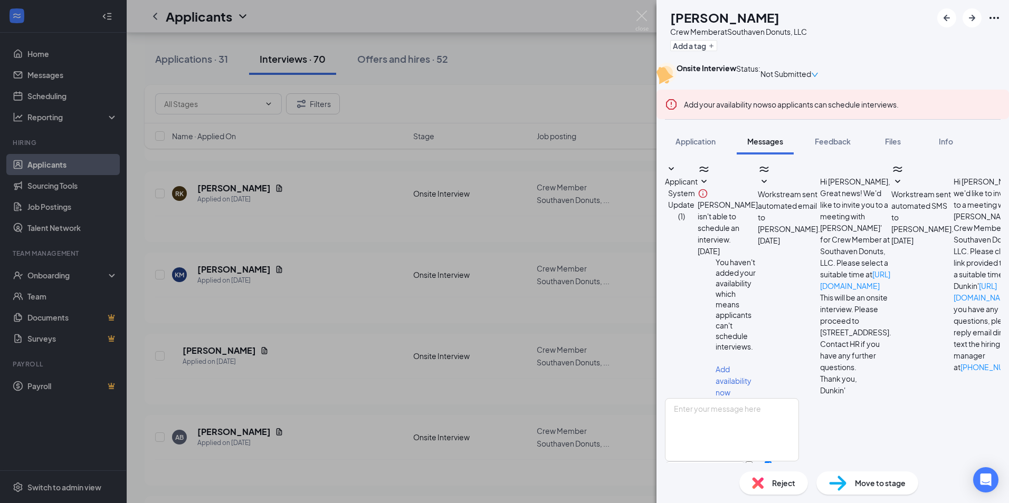
scroll to position [256, 0]
click at [641, 15] on img at bounding box center [641, 21] width 13 height 21
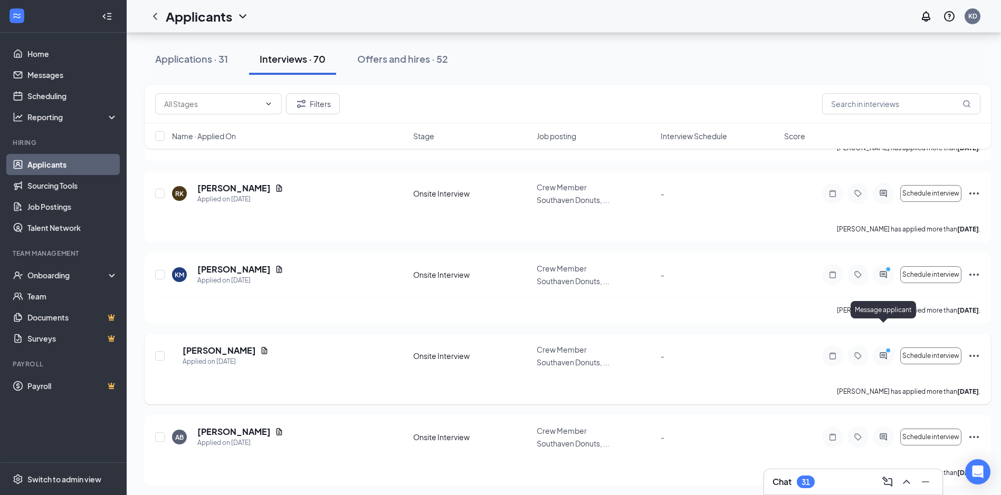
click at [885, 352] on icon "ActiveChat" at bounding box center [883, 356] width 13 height 8
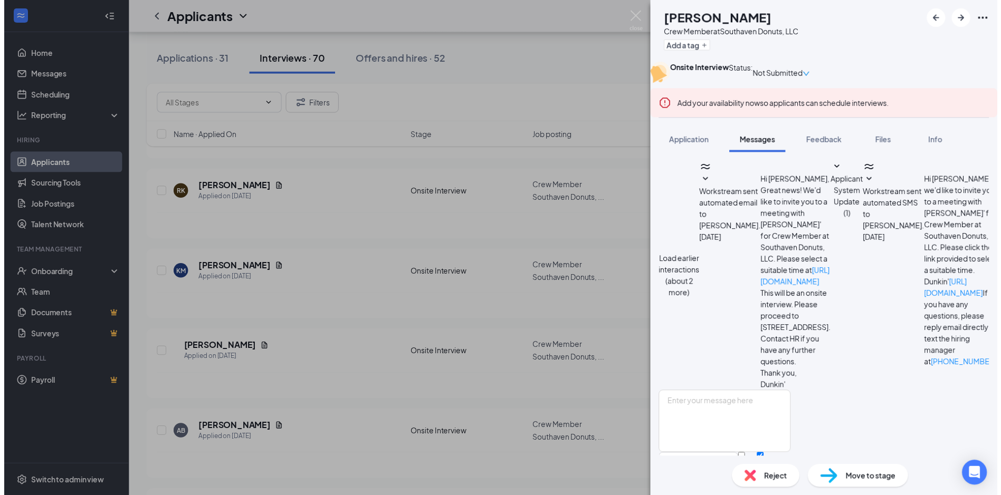
scroll to position [447, 0]
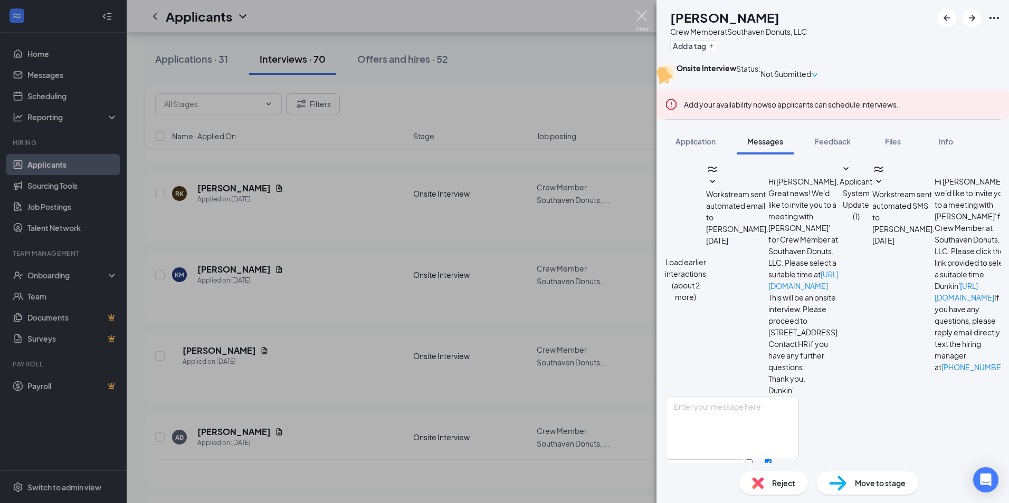
click at [639, 17] on img at bounding box center [641, 21] width 13 height 21
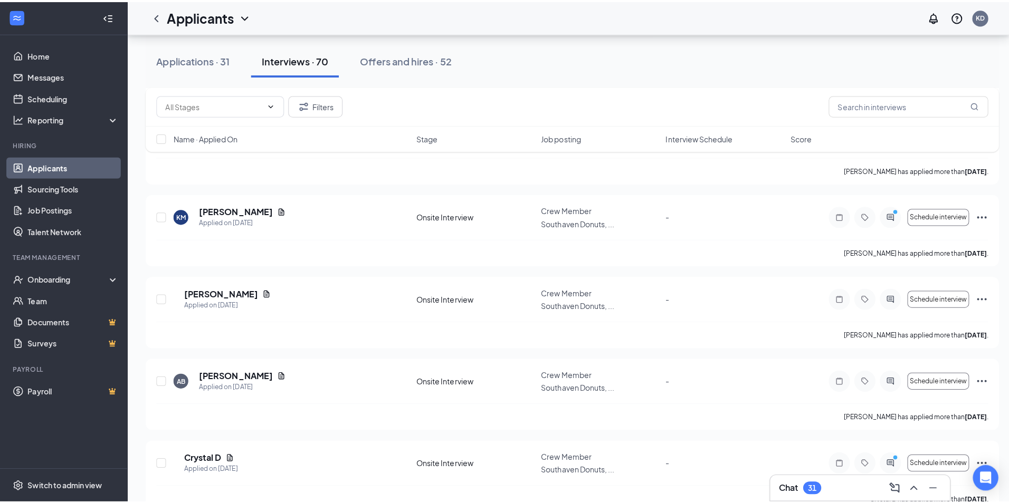
scroll to position [2163, 0]
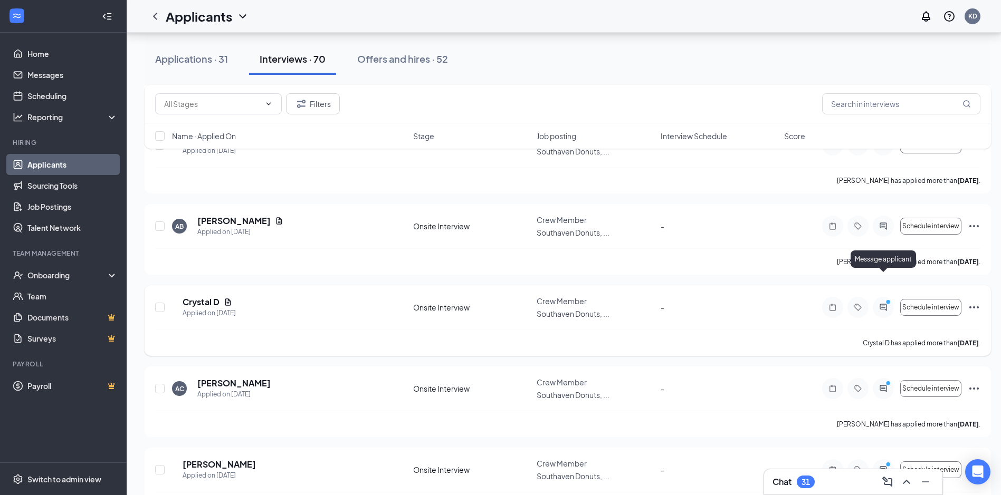
click at [886, 304] on icon "ActiveChat" at bounding box center [882, 307] width 7 height 7
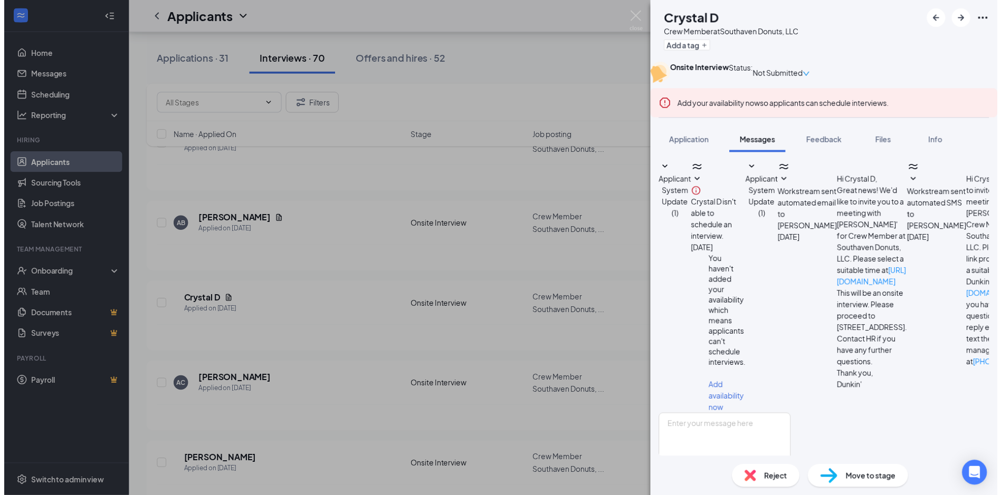
scroll to position [223, 0]
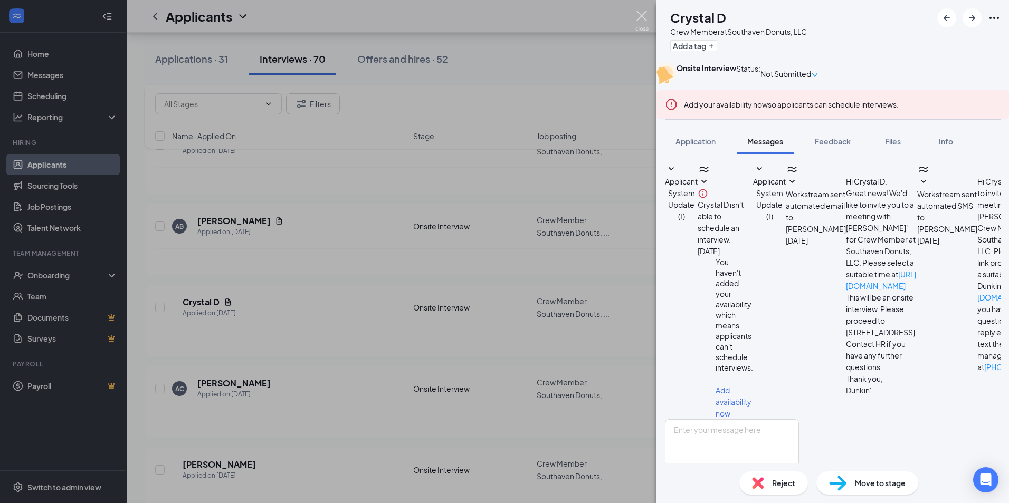
click at [638, 18] on img at bounding box center [641, 21] width 13 height 21
